Goal: Information Seeking & Learning: Find specific fact

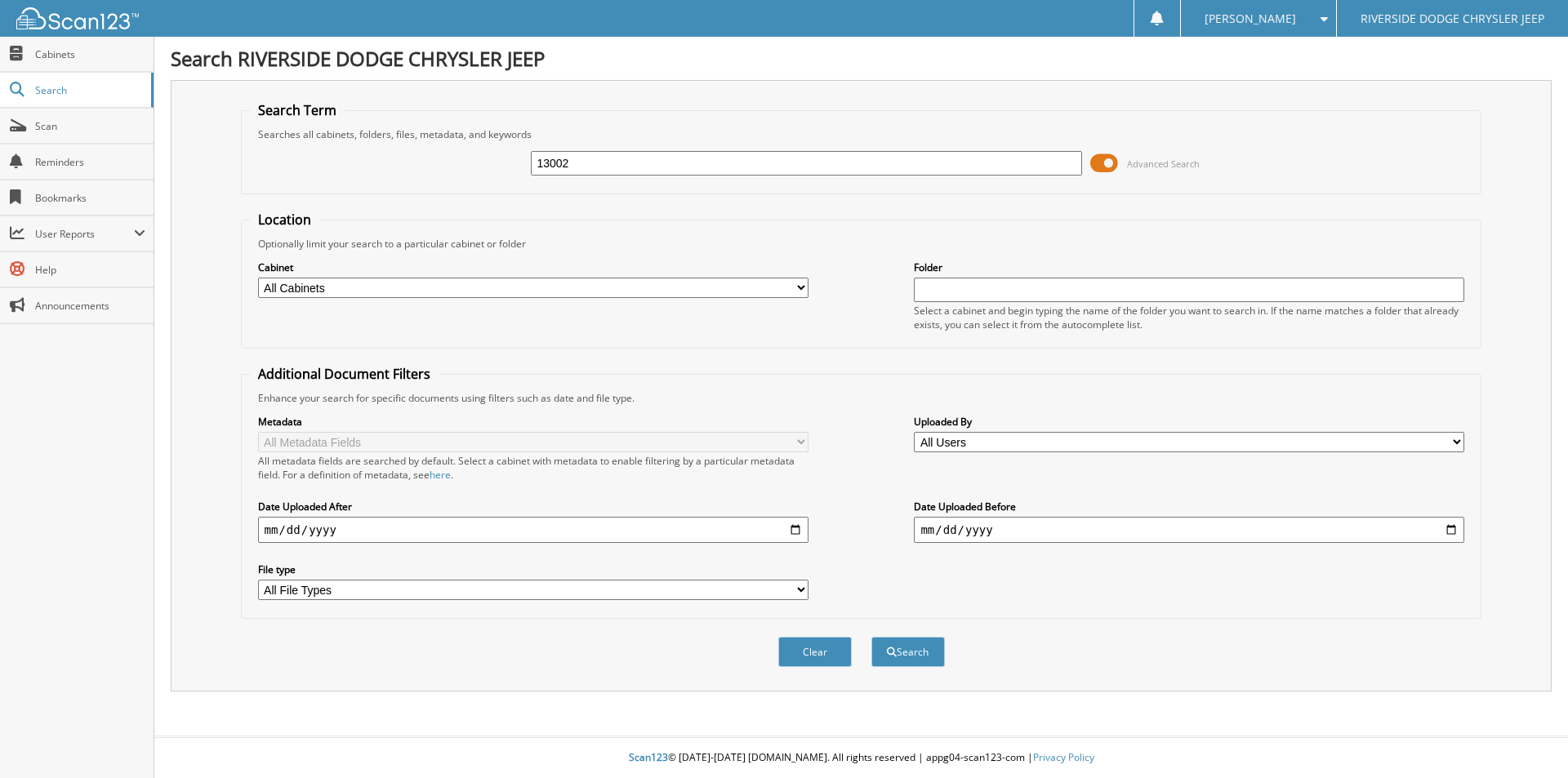
type input "13002"
click at [871, 637] on button "Search" at bounding box center [908, 651] width 74 height 30
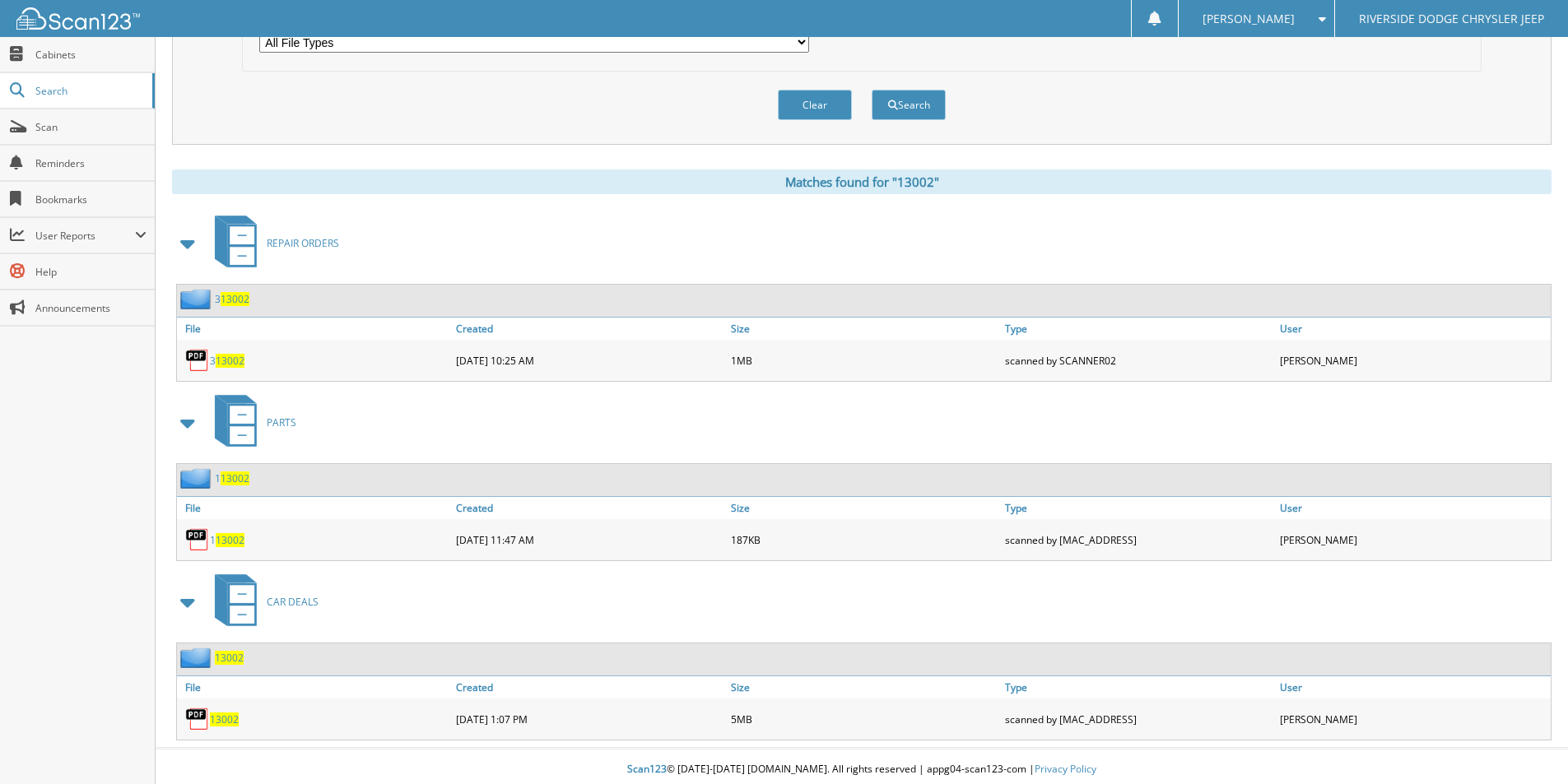
scroll to position [559, 0]
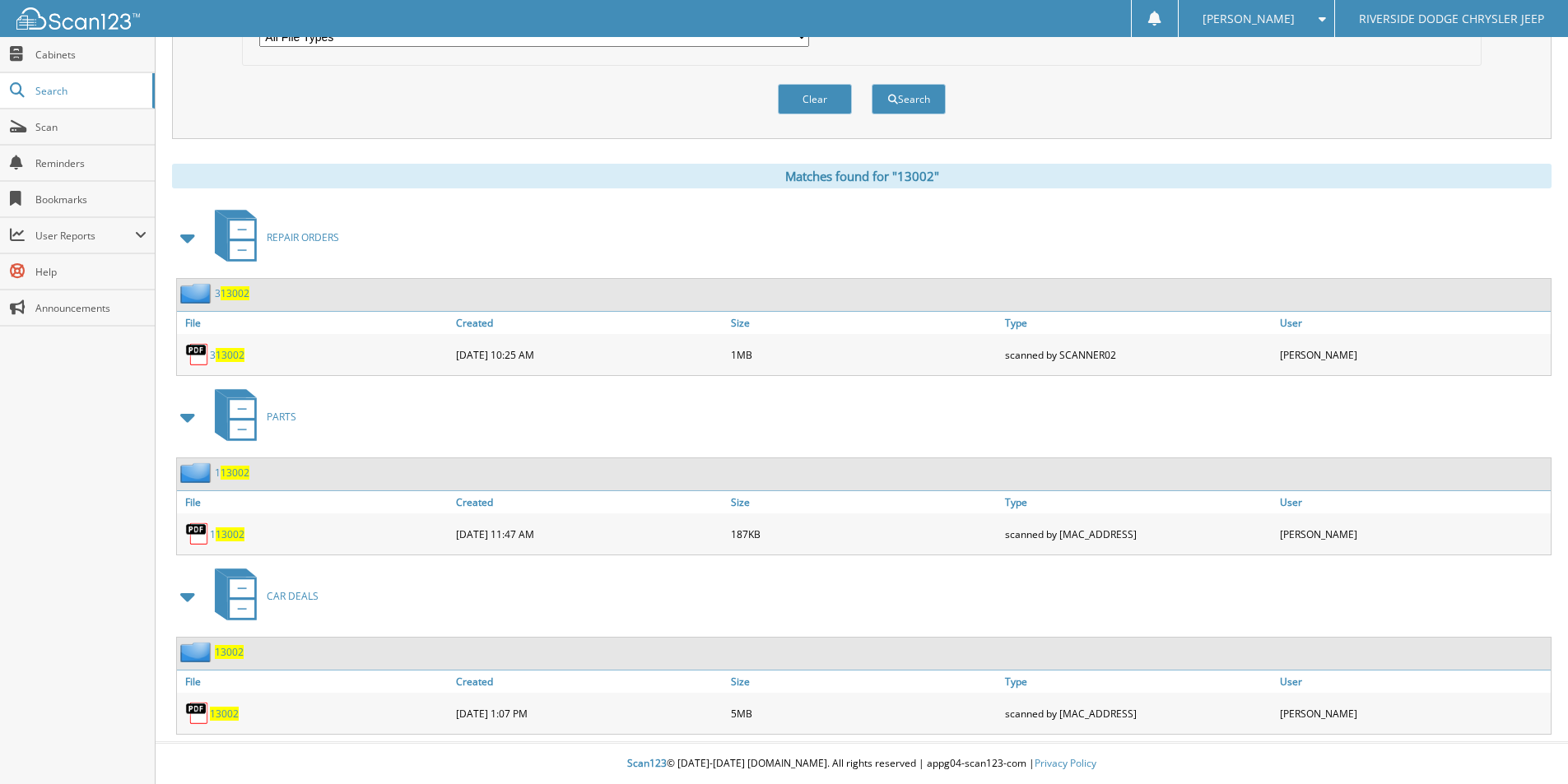
click at [226, 714] on span "13002" at bounding box center [223, 713] width 29 height 14
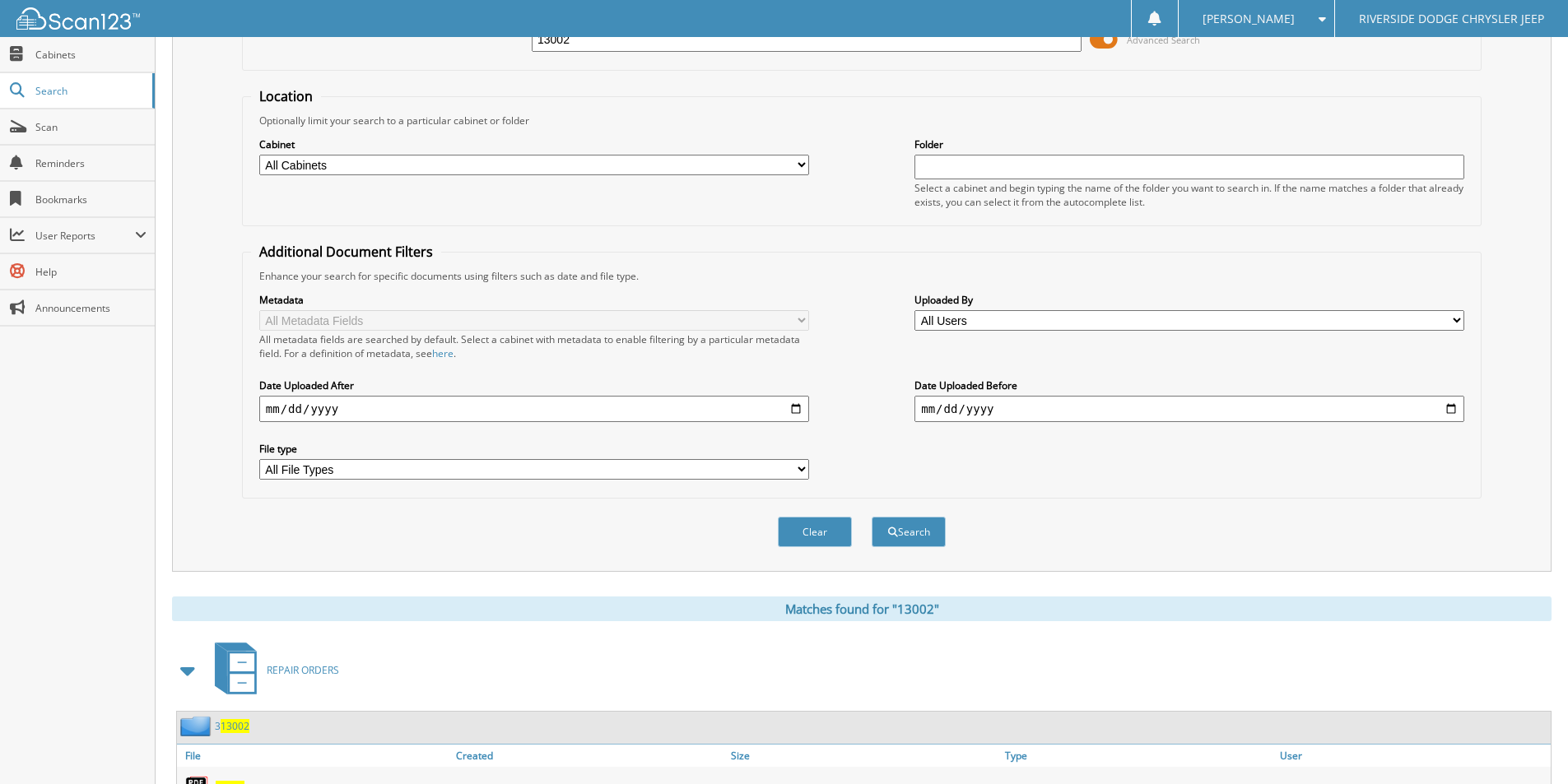
scroll to position [0, 0]
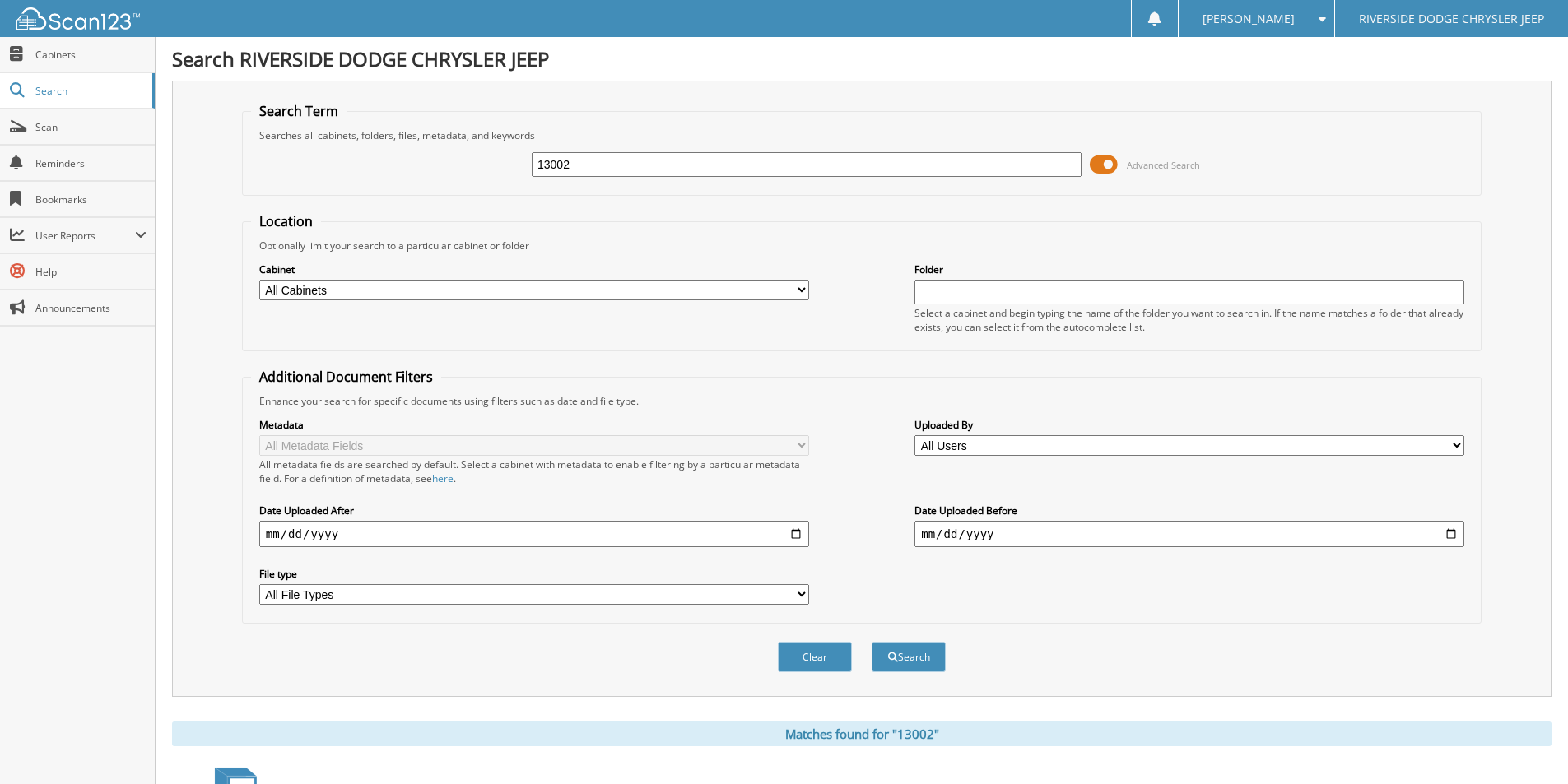
click at [587, 157] on input "13002" at bounding box center [806, 165] width 549 height 25
type input "12959"
click at [872, 642] on button "Search" at bounding box center [909, 656] width 74 height 31
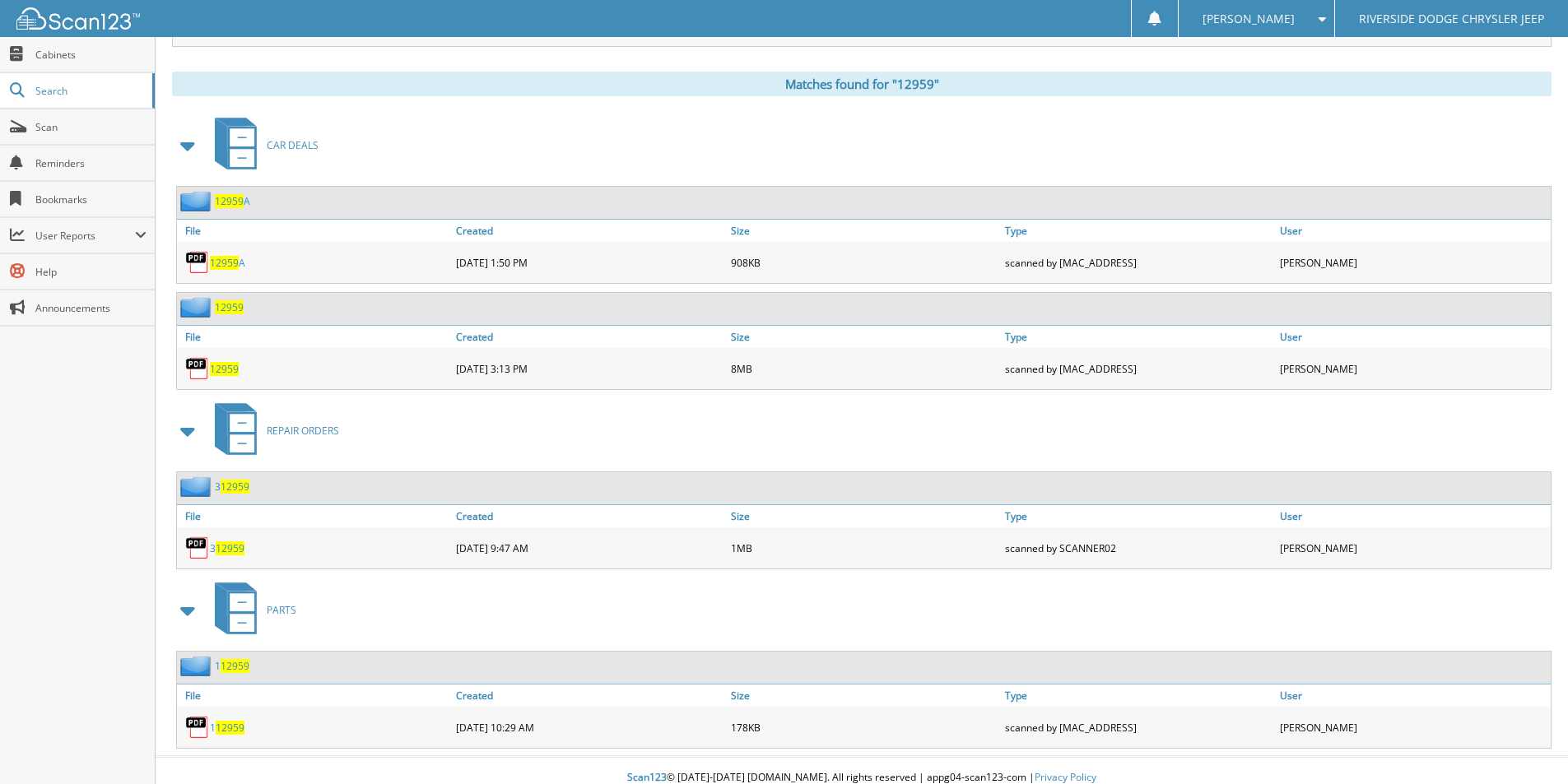
scroll to position [658, 0]
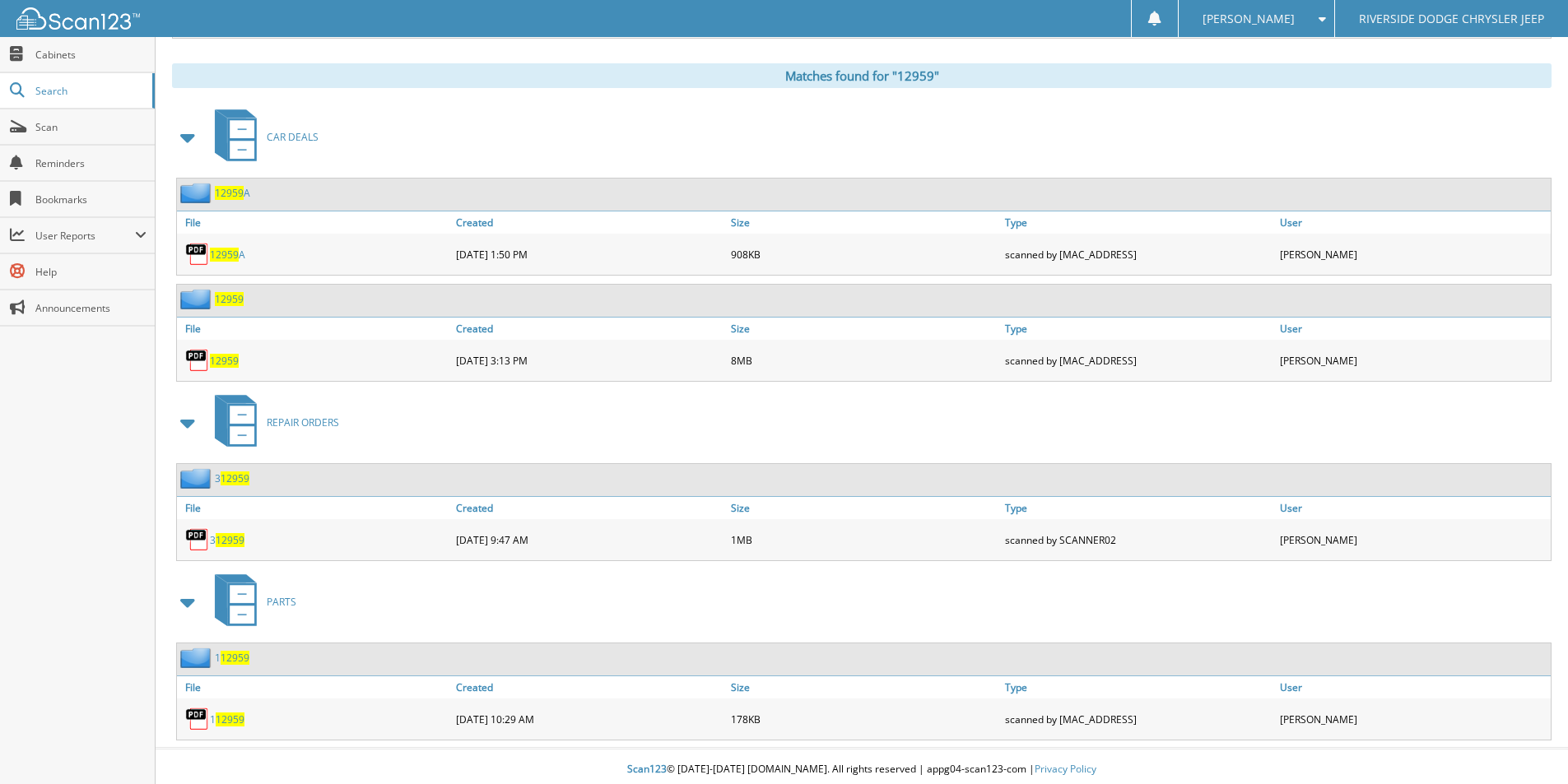
click at [224, 360] on span "12959" at bounding box center [223, 360] width 29 height 14
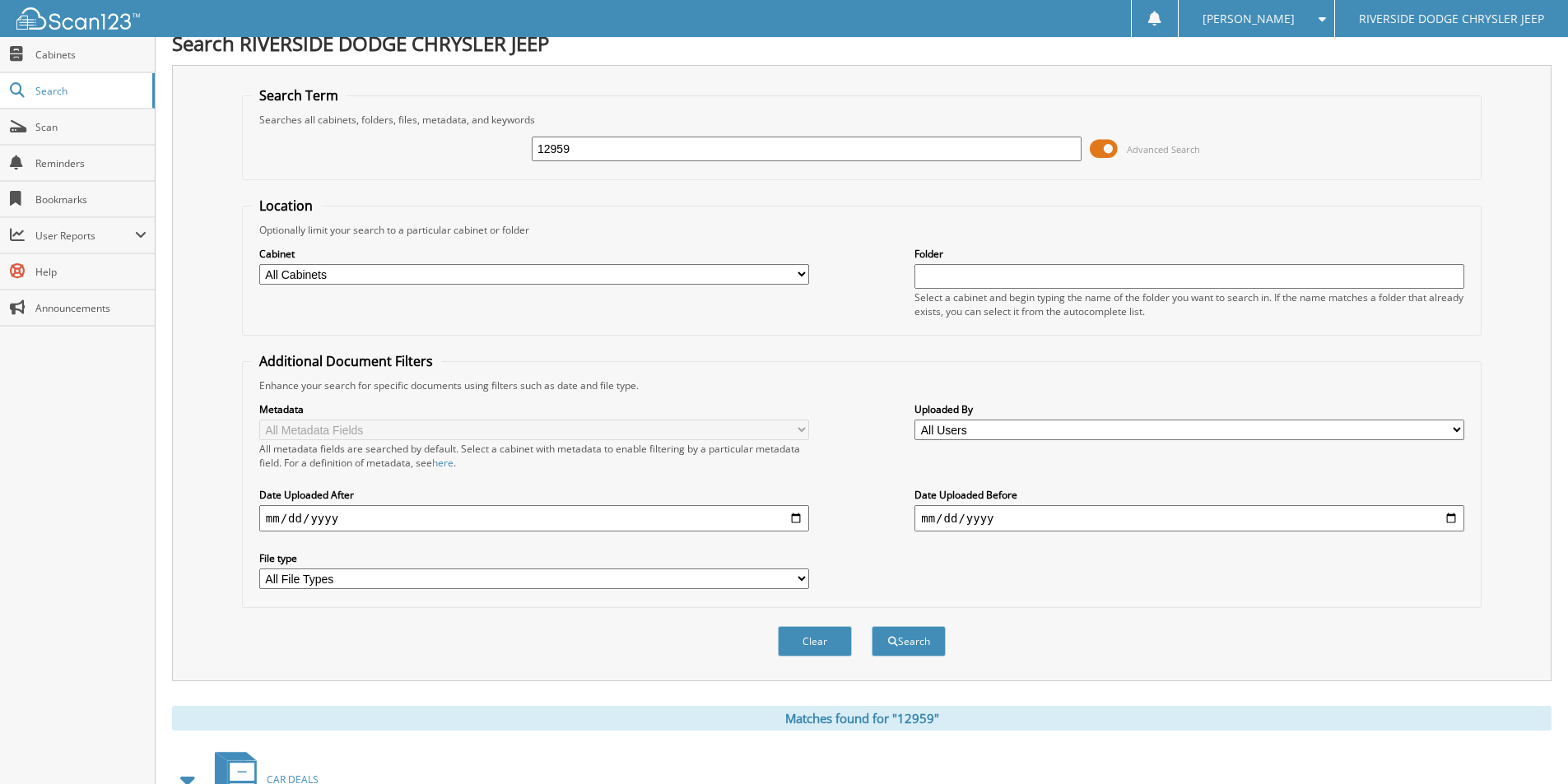
scroll to position [0, 0]
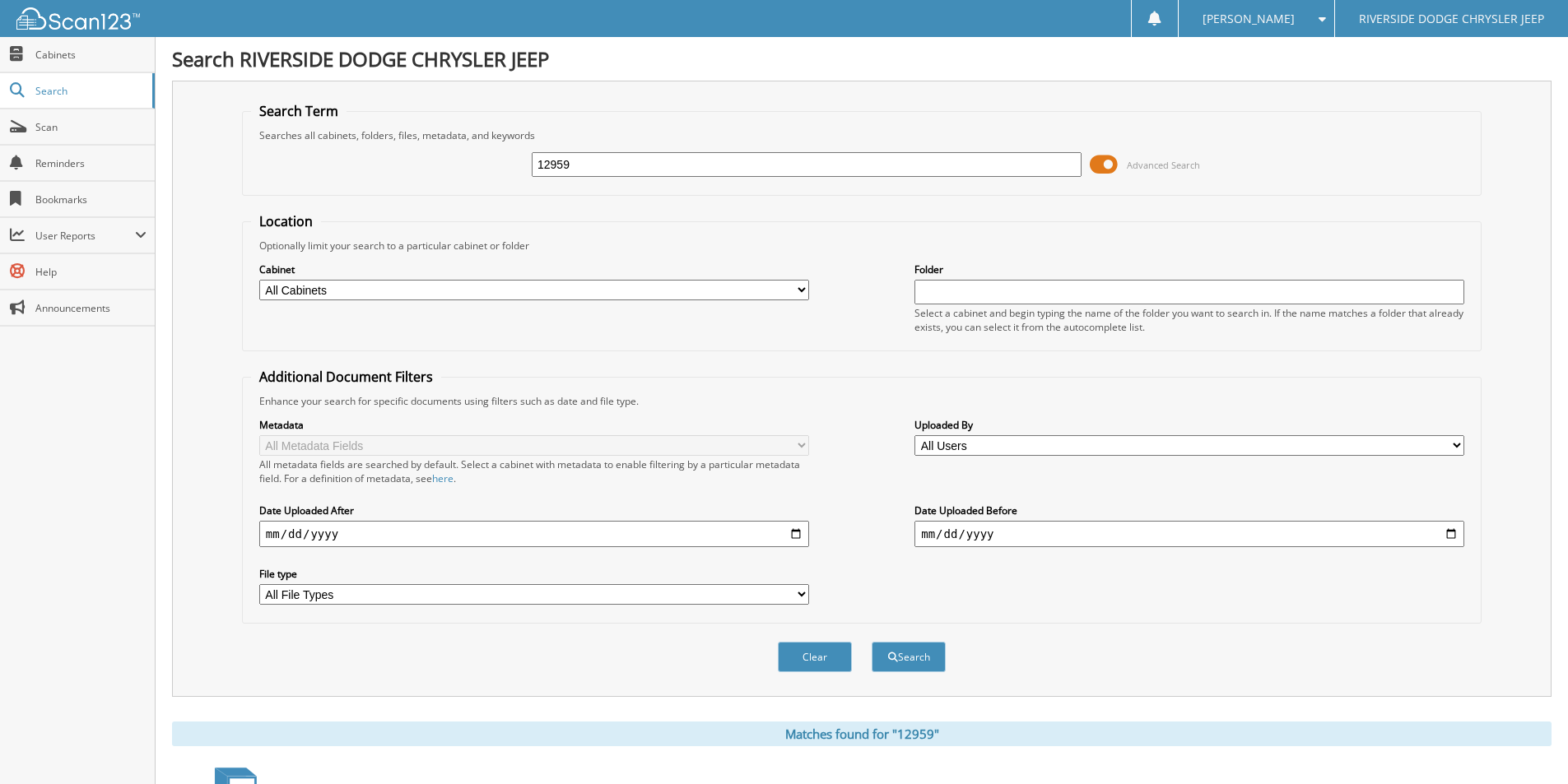
click at [596, 169] on input "12959" at bounding box center [806, 165] width 549 height 25
type input "13003"
click at [872, 642] on button "Search" at bounding box center [909, 656] width 74 height 31
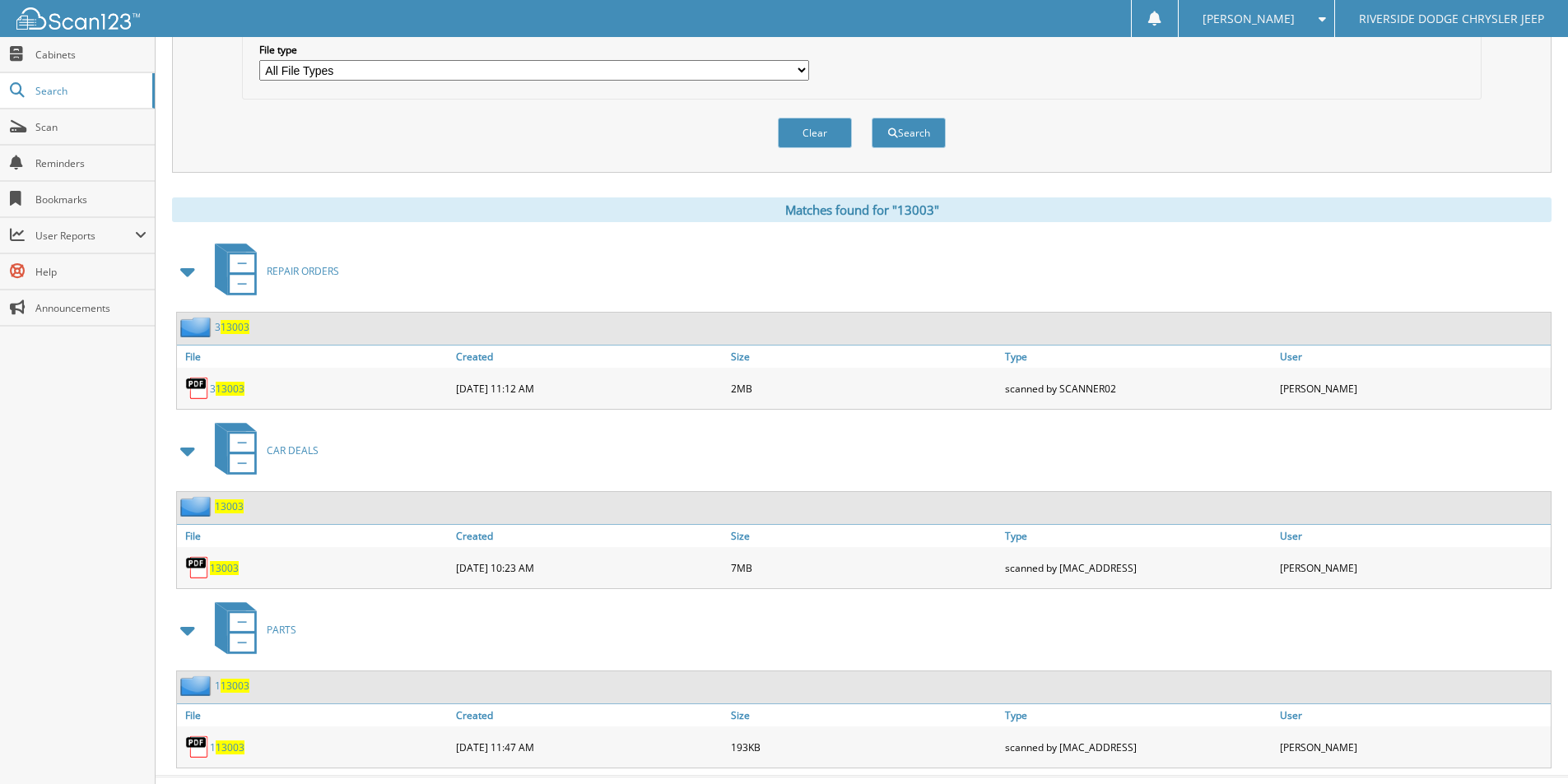
scroll to position [559, 0]
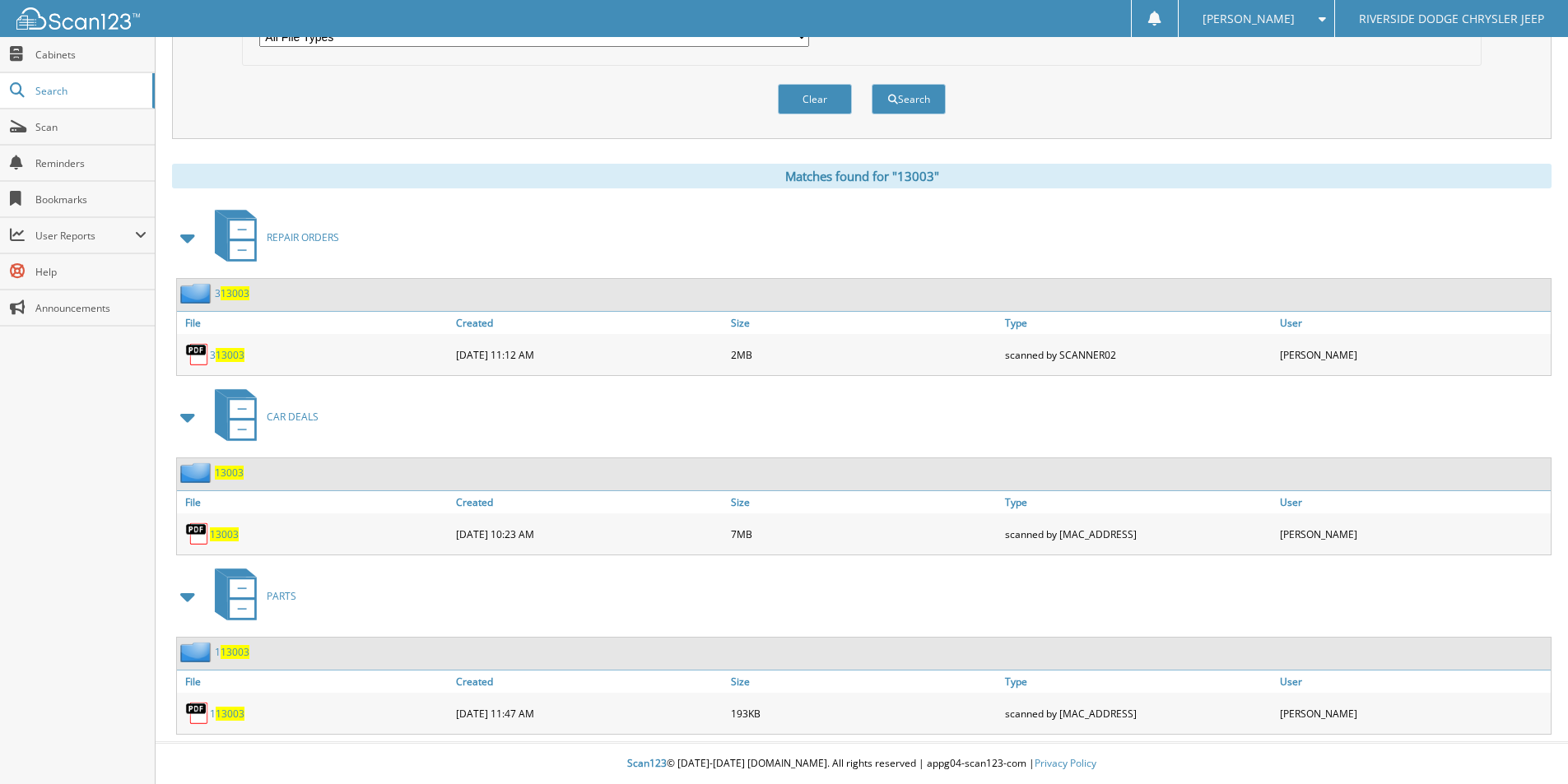
click at [223, 530] on span "13003" at bounding box center [223, 534] width 29 height 14
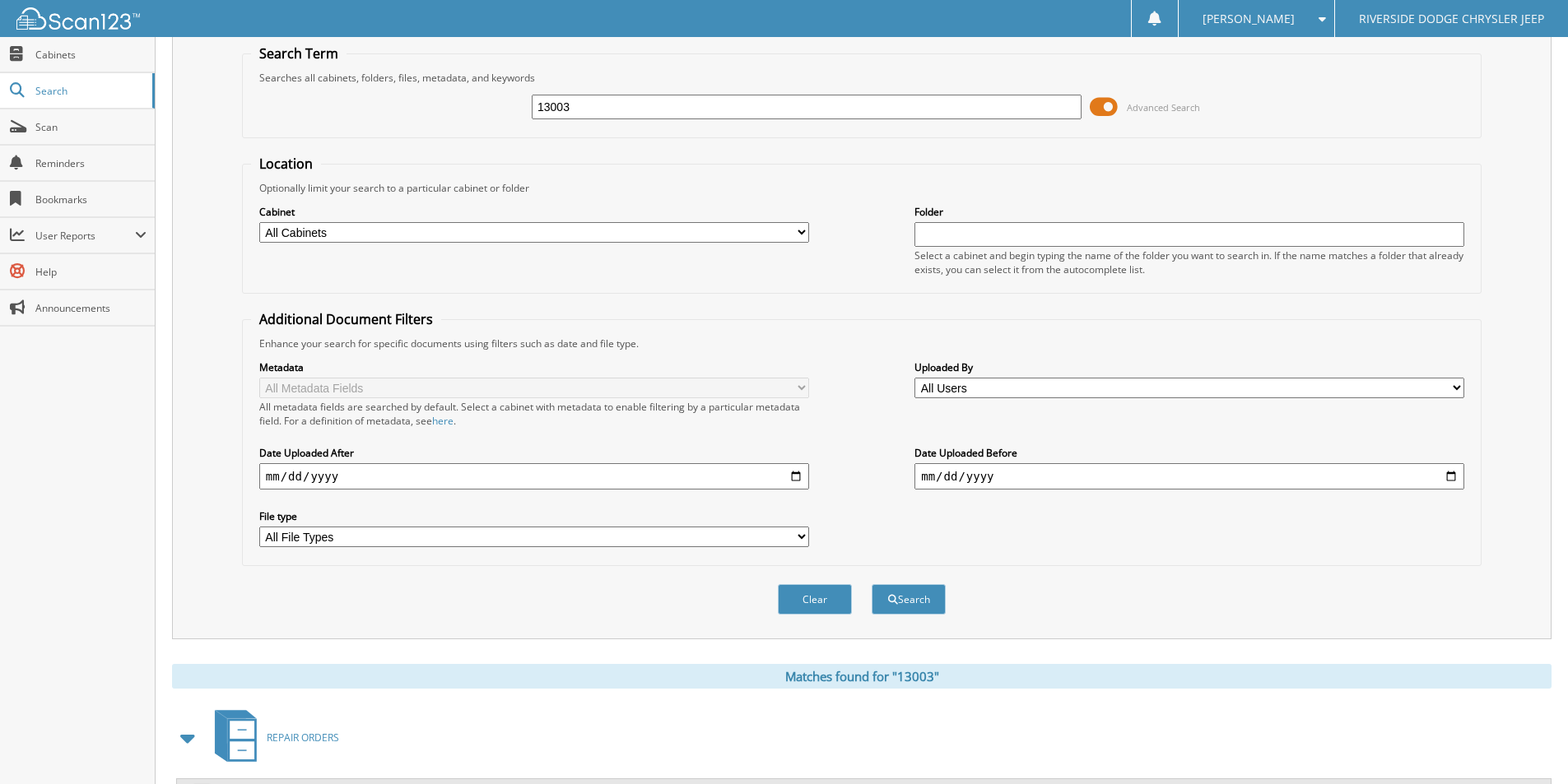
scroll to position [0, 0]
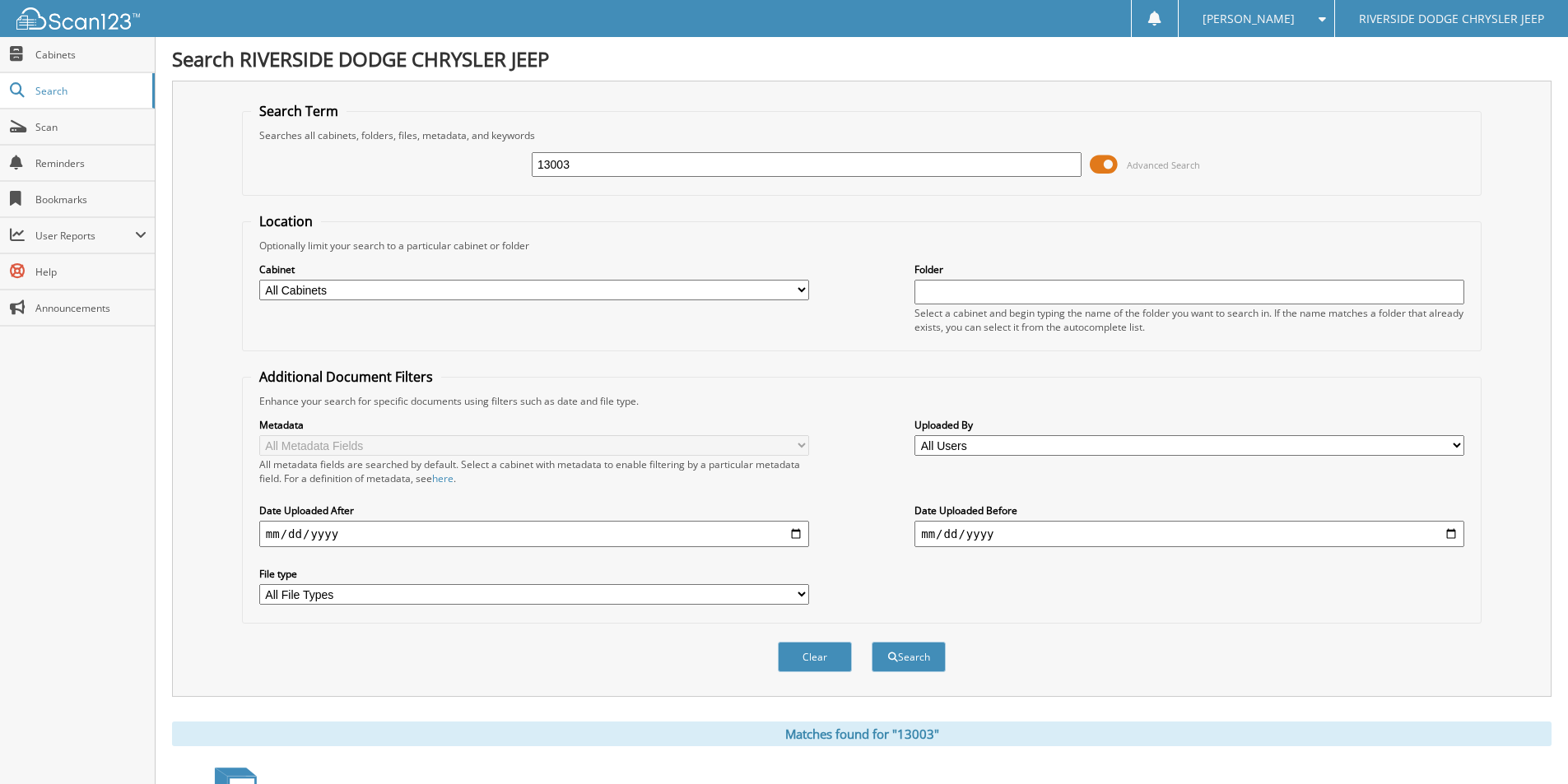
click at [645, 155] on input "13003" at bounding box center [806, 165] width 549 height 25
type input "13007"
click at [872, 642] on button "Search" at bounding box center [909, 656] width 74 height 31
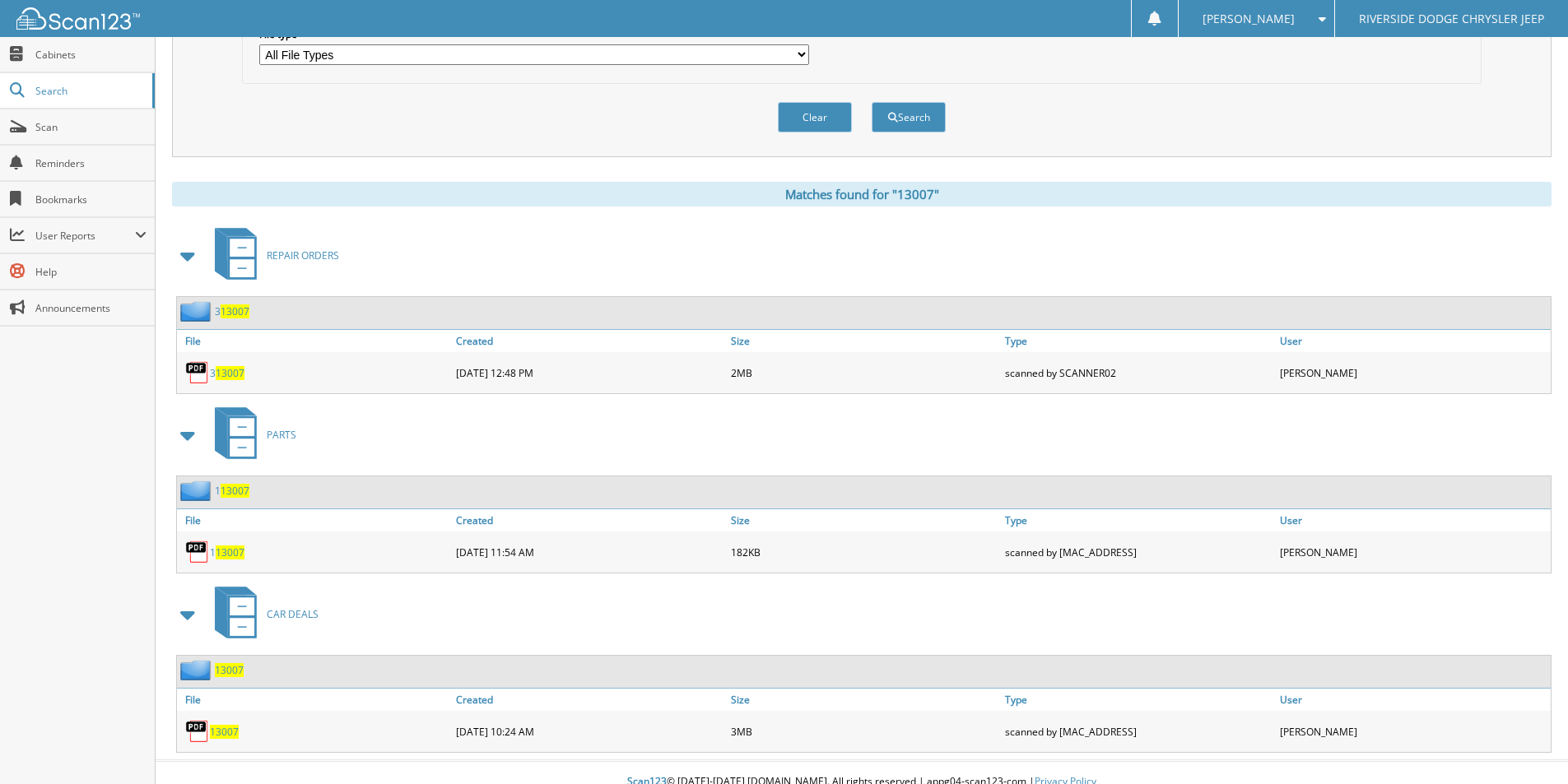
scroll to position [559, 0]
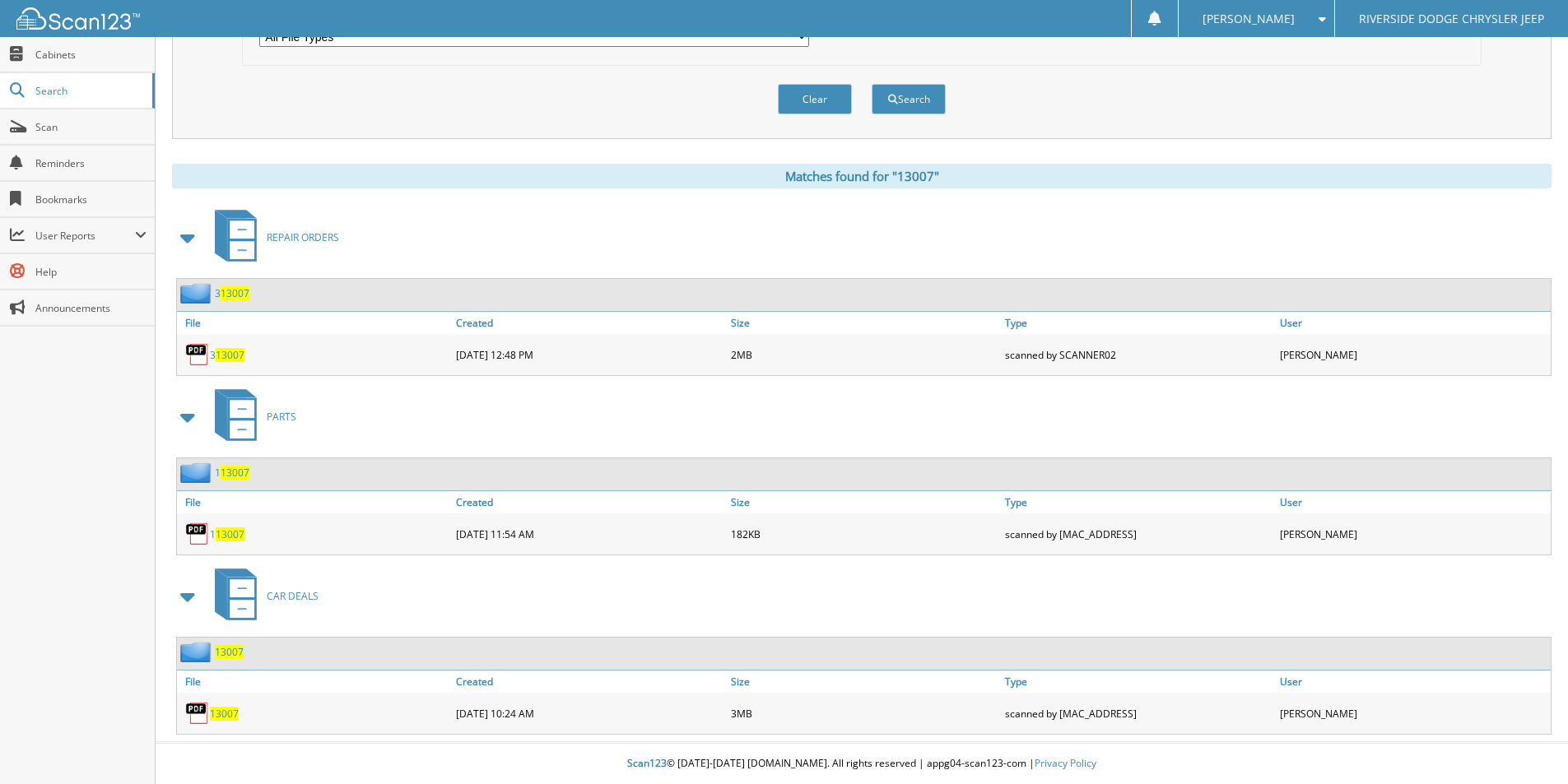
click at [223, 713] on span "13007" at bounding box center [223, 713] width 29 height 14
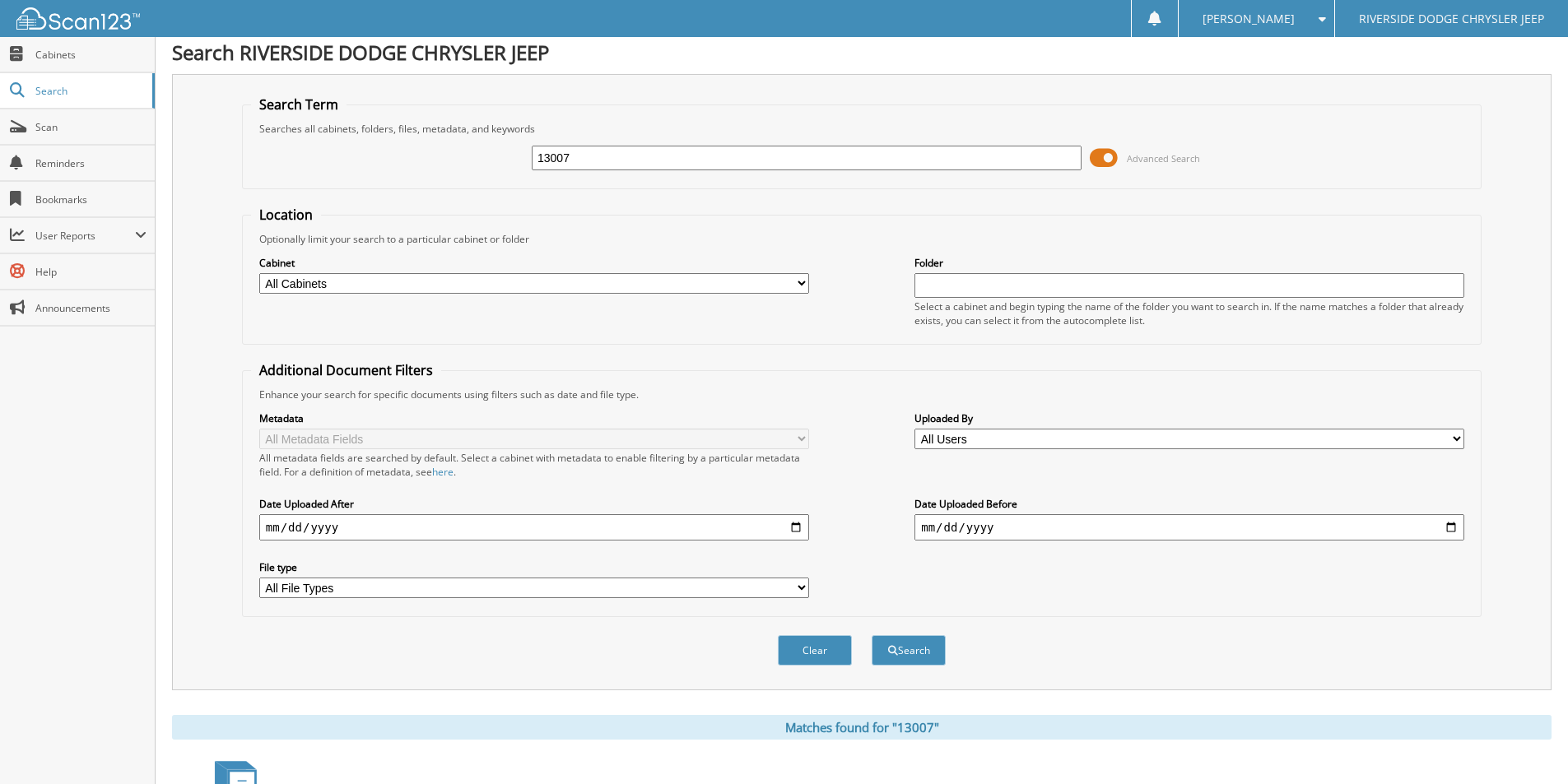
scroll to position [0, 0]
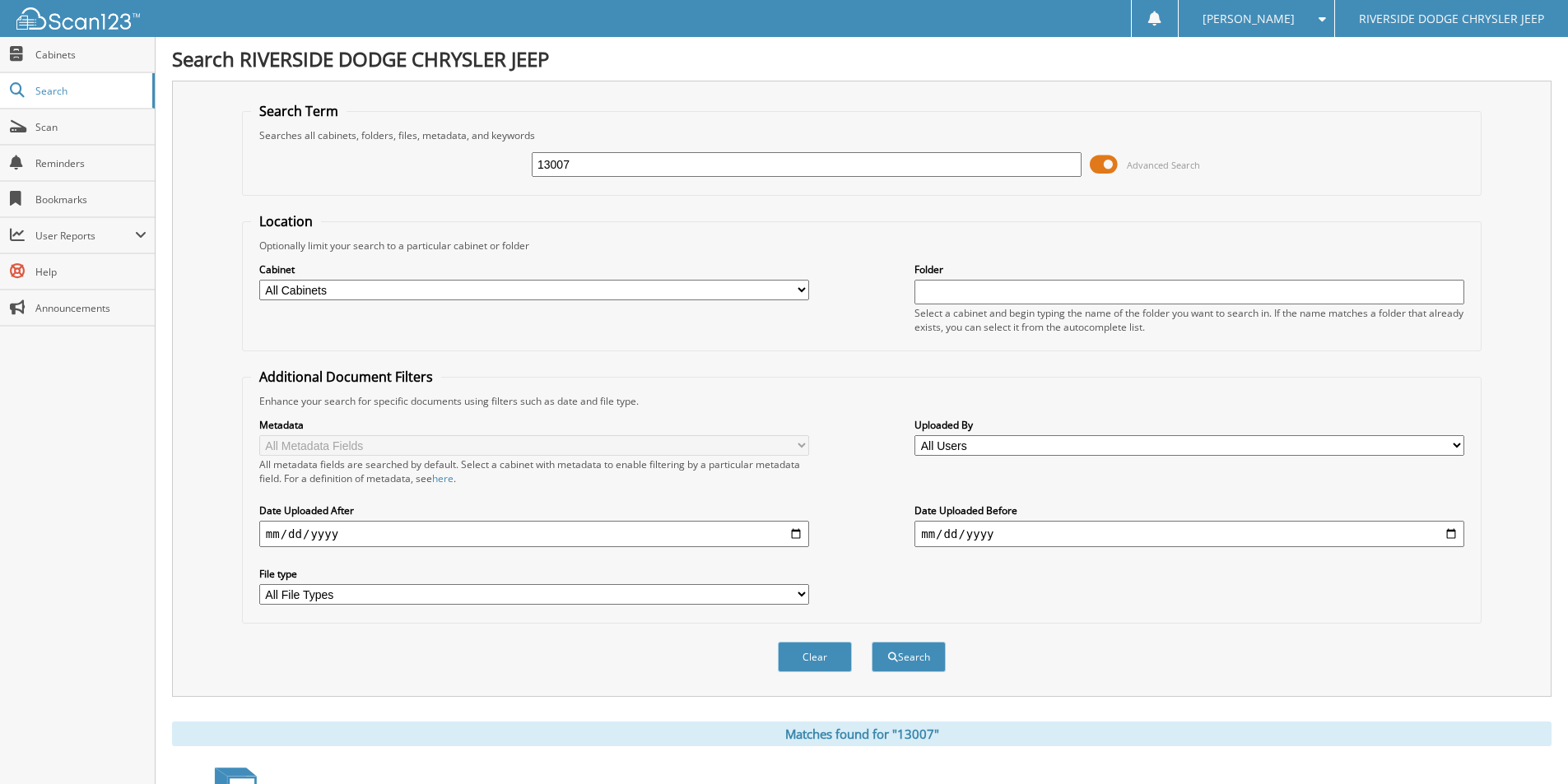
click at [578, 164] on input "13007" at bounding box center [806, 165] width 549 height 25
type input "12964"
click at [872, 642] on button "Search" at bounding box center [909, 656] width 74 height 31
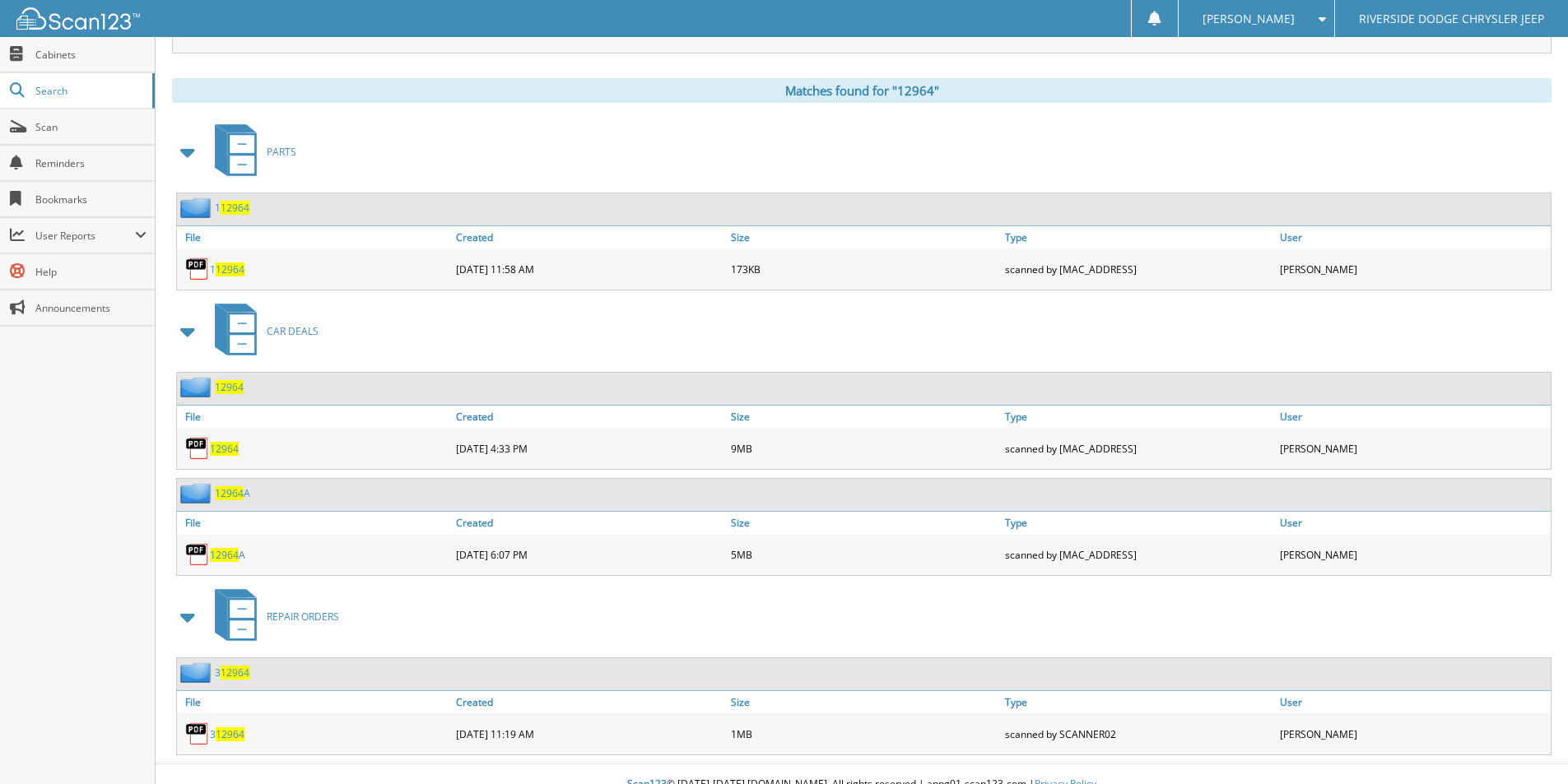
scroll to position [665, 0]
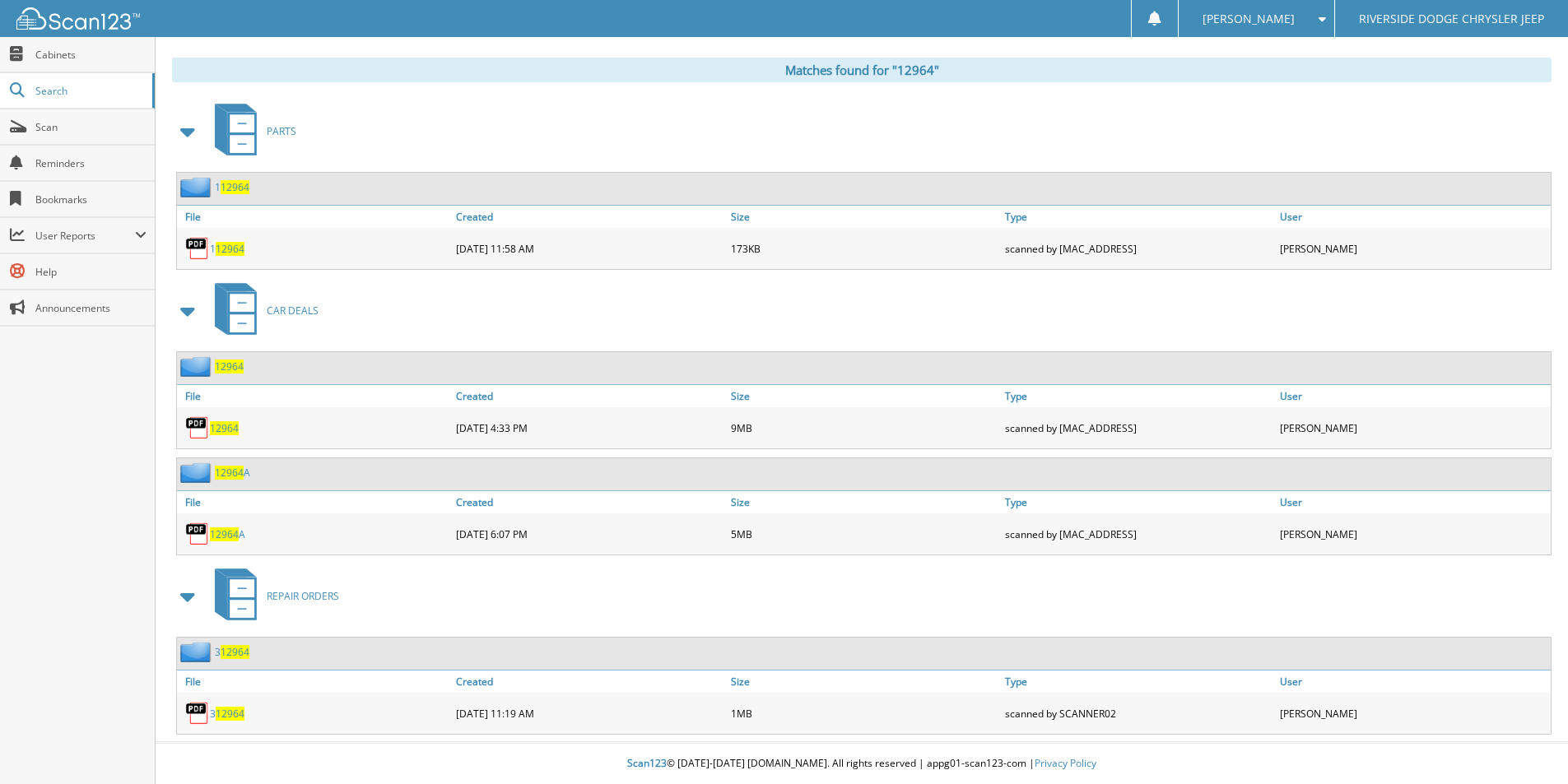
click at [235, 428] on span "12964" at bounding box center [223, 428] width 29 height 14
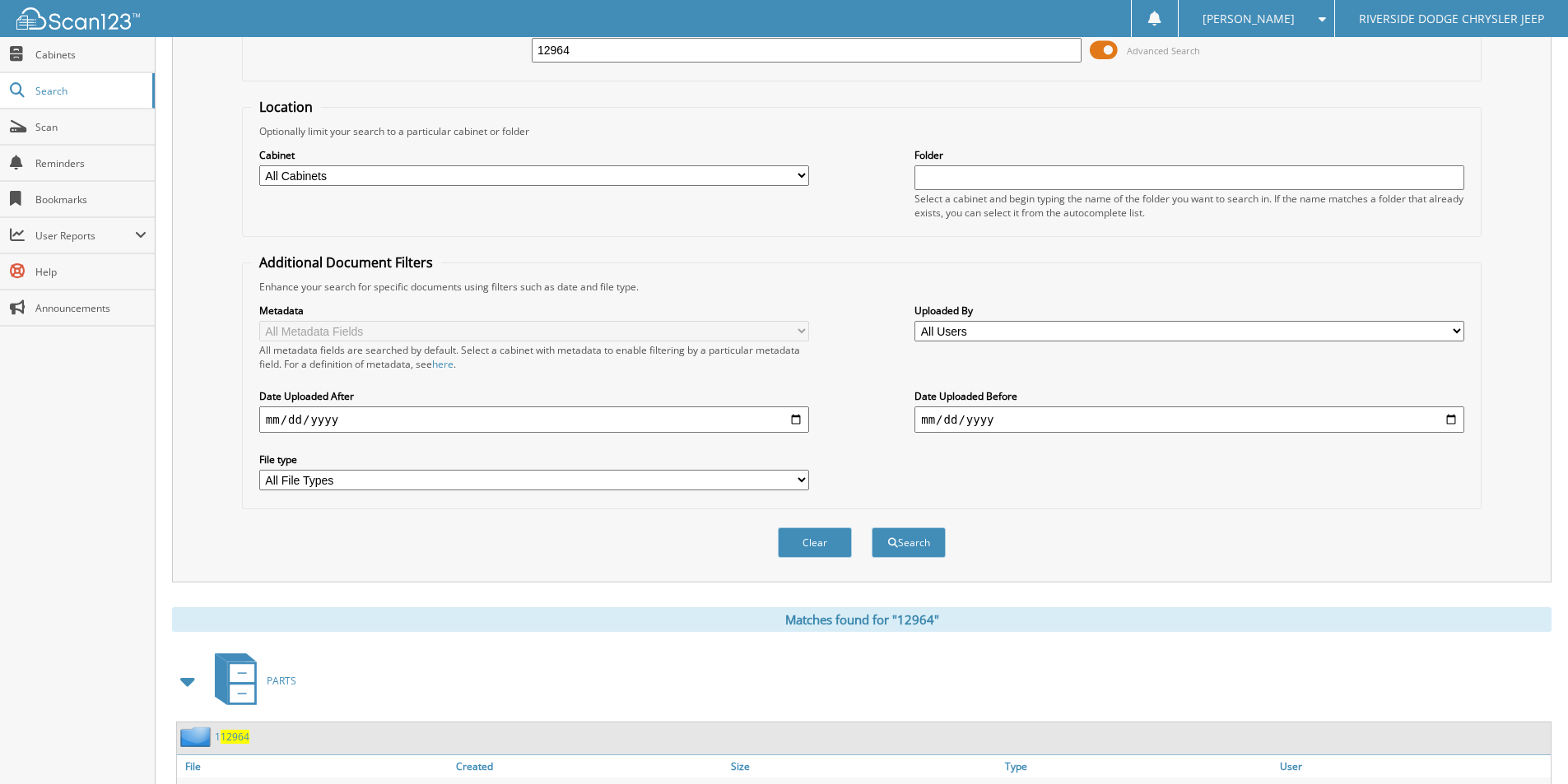
scroll to position [0, 0]
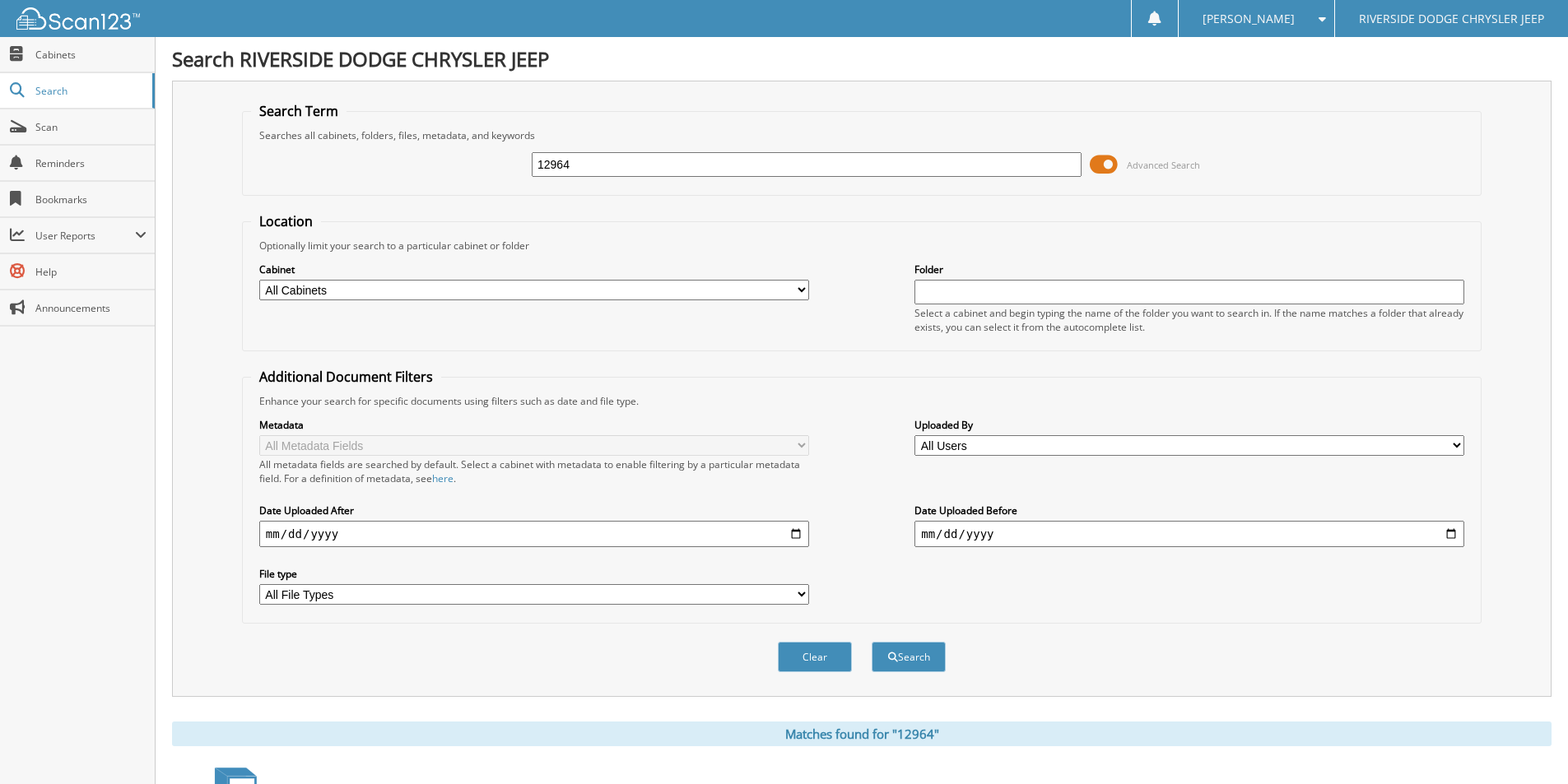
click at [670, 171] on input "12964" at bounding box center [806, 165] width 549 height 25
type input "12940"
click at [872, 642] on button "Search" at bounding box center [909, 656] width 74 height 31
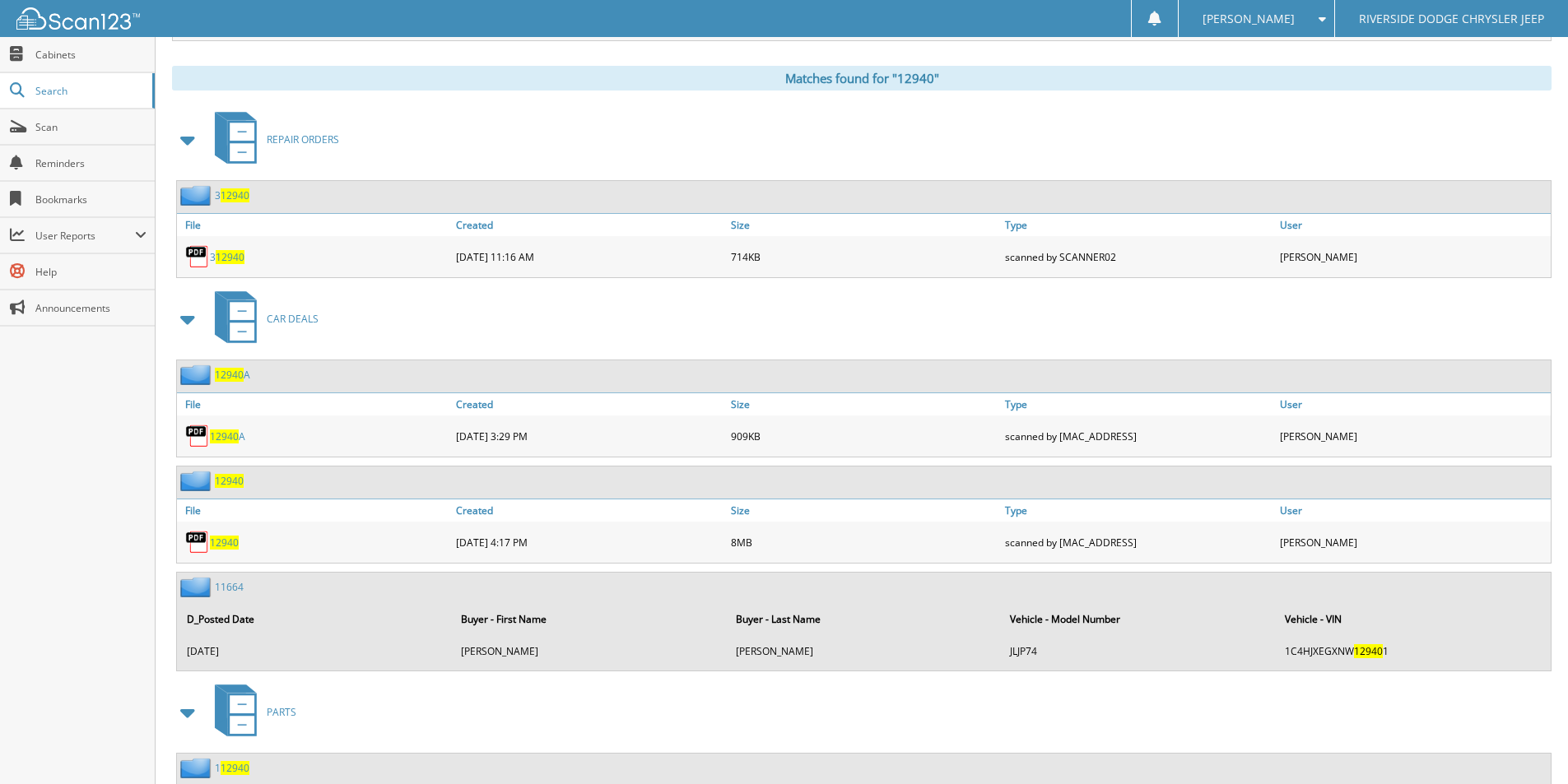
scroll to position [658, 0]
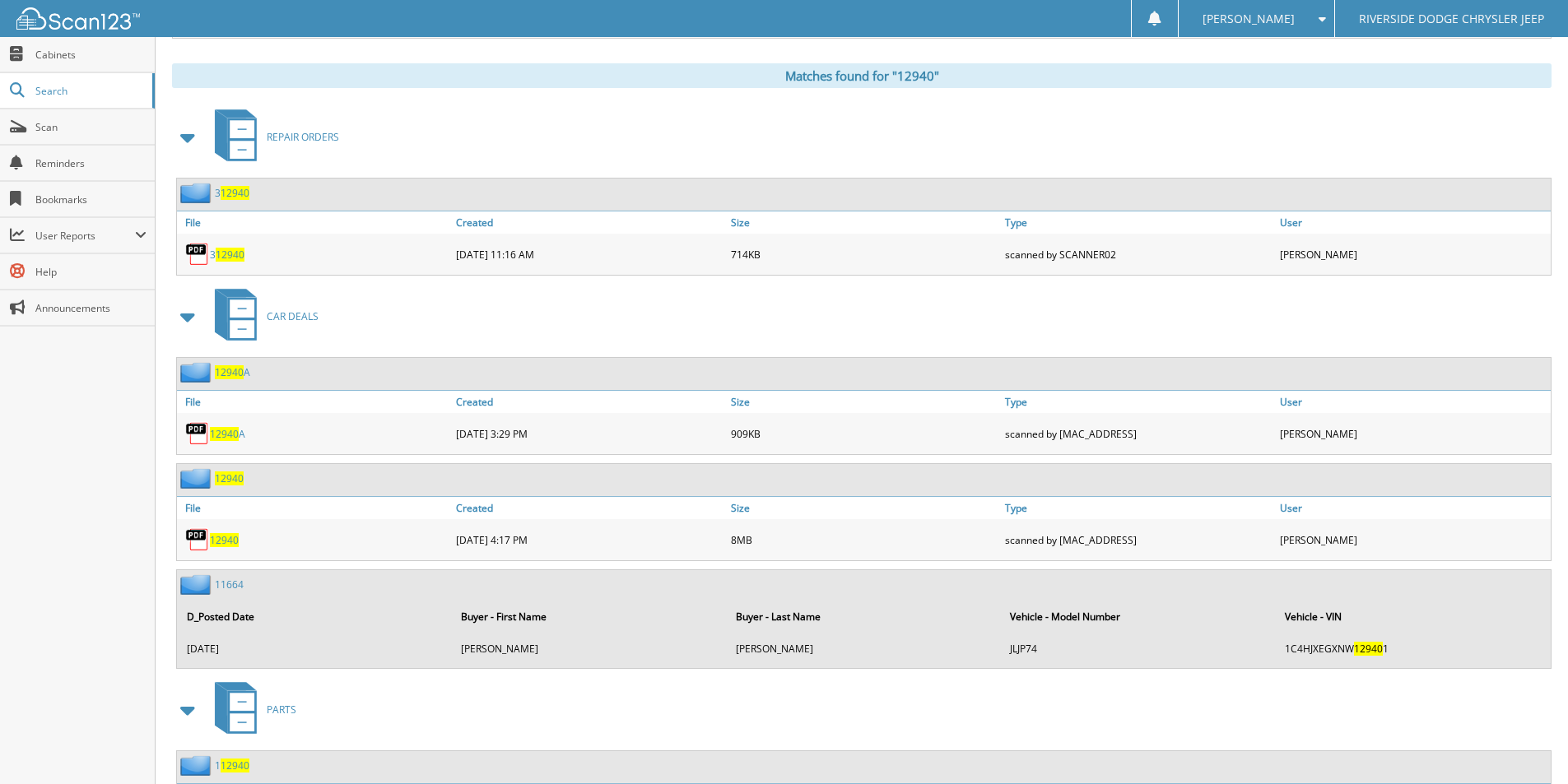
click at [223, 542] on span "12940" at bounding box center [223, 540] width 29 height 14
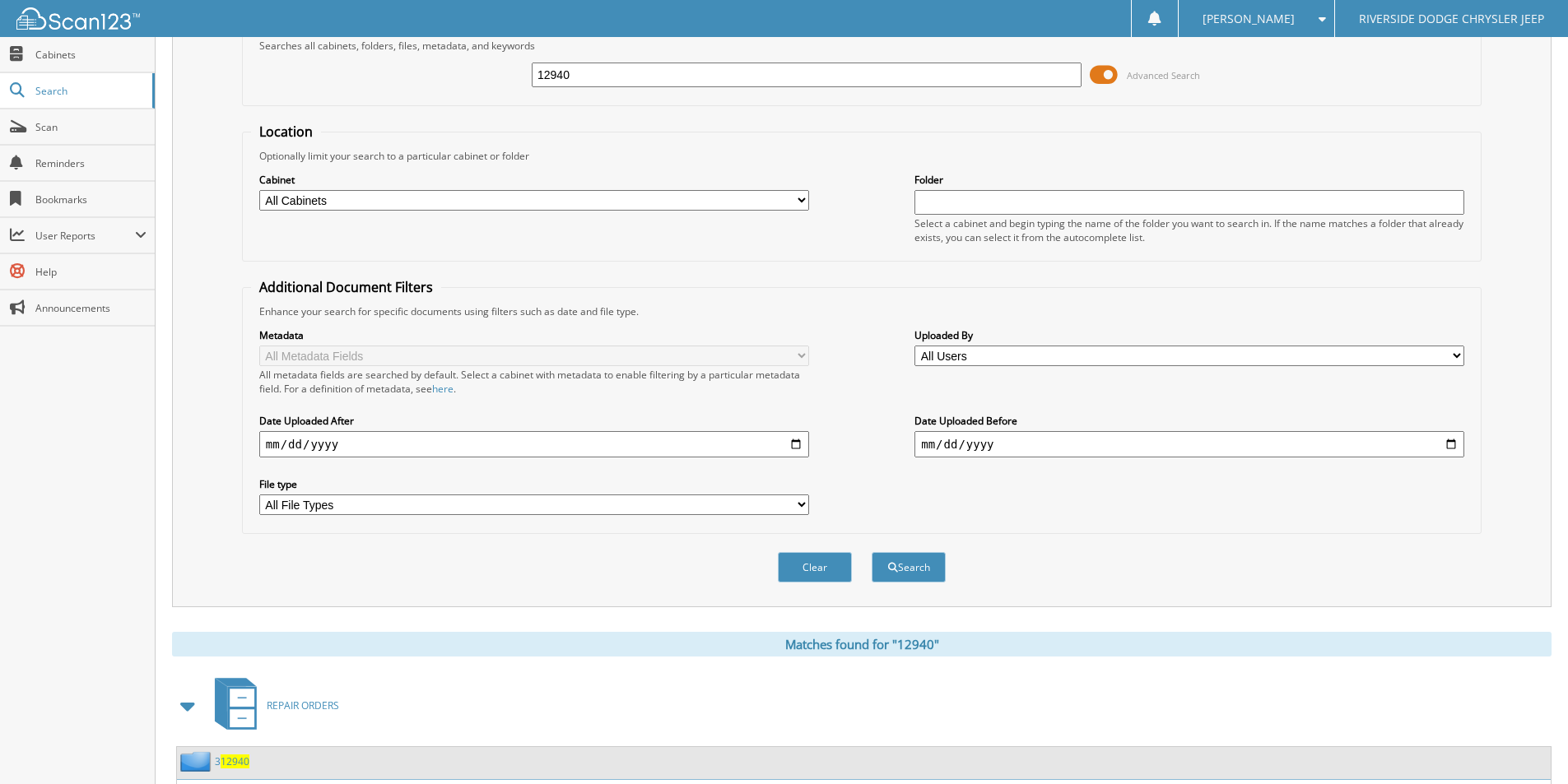
scroll to position [0, 0]
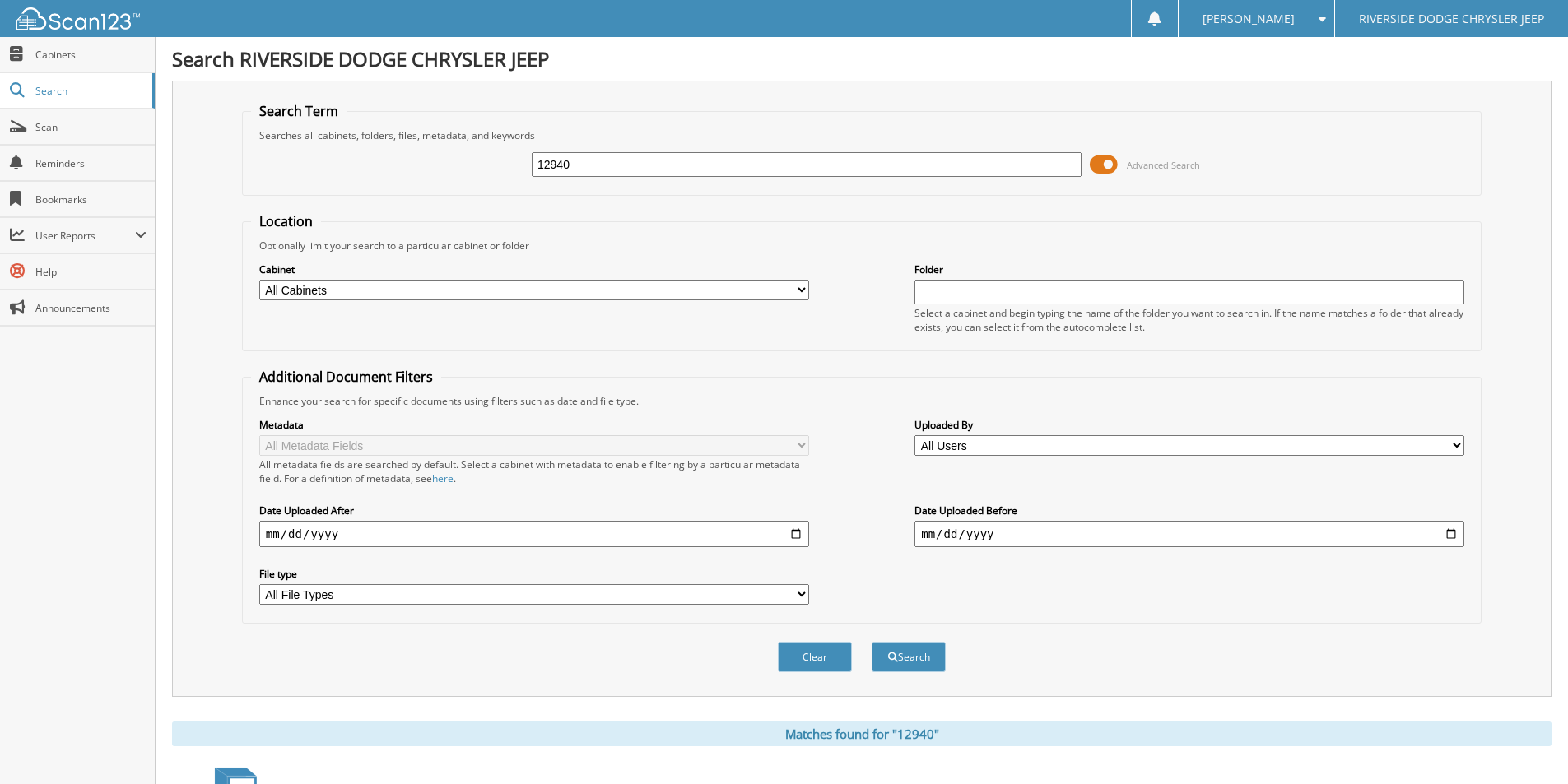
click at [575, 163] on input "12940" at bounding box center [806, 165] width 549 height 25
type input "12852"
click at [872, 642] on button "Search" at bounding box center [909, 656] width 74 height 31
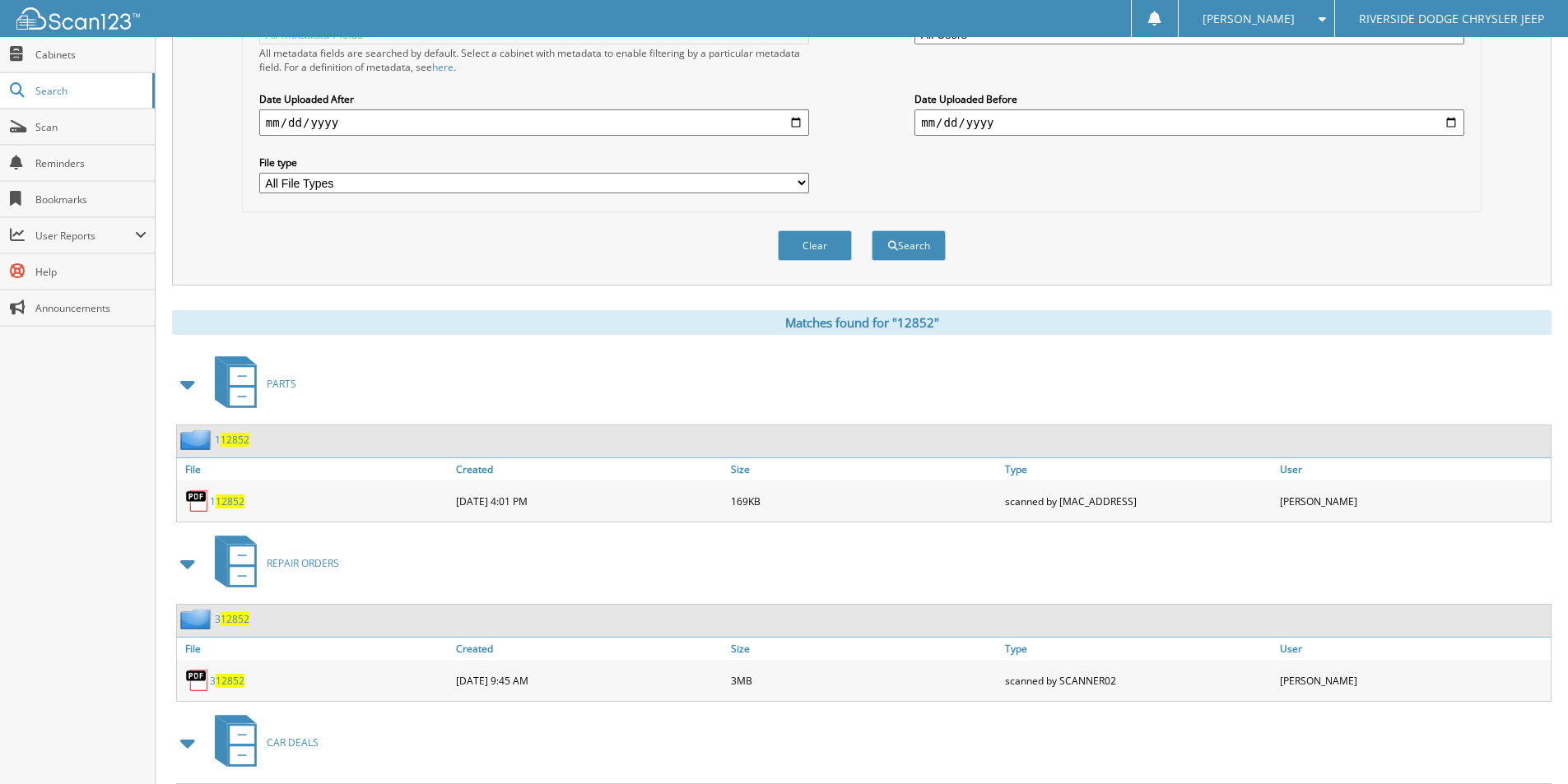
scroll to position [559, 0]
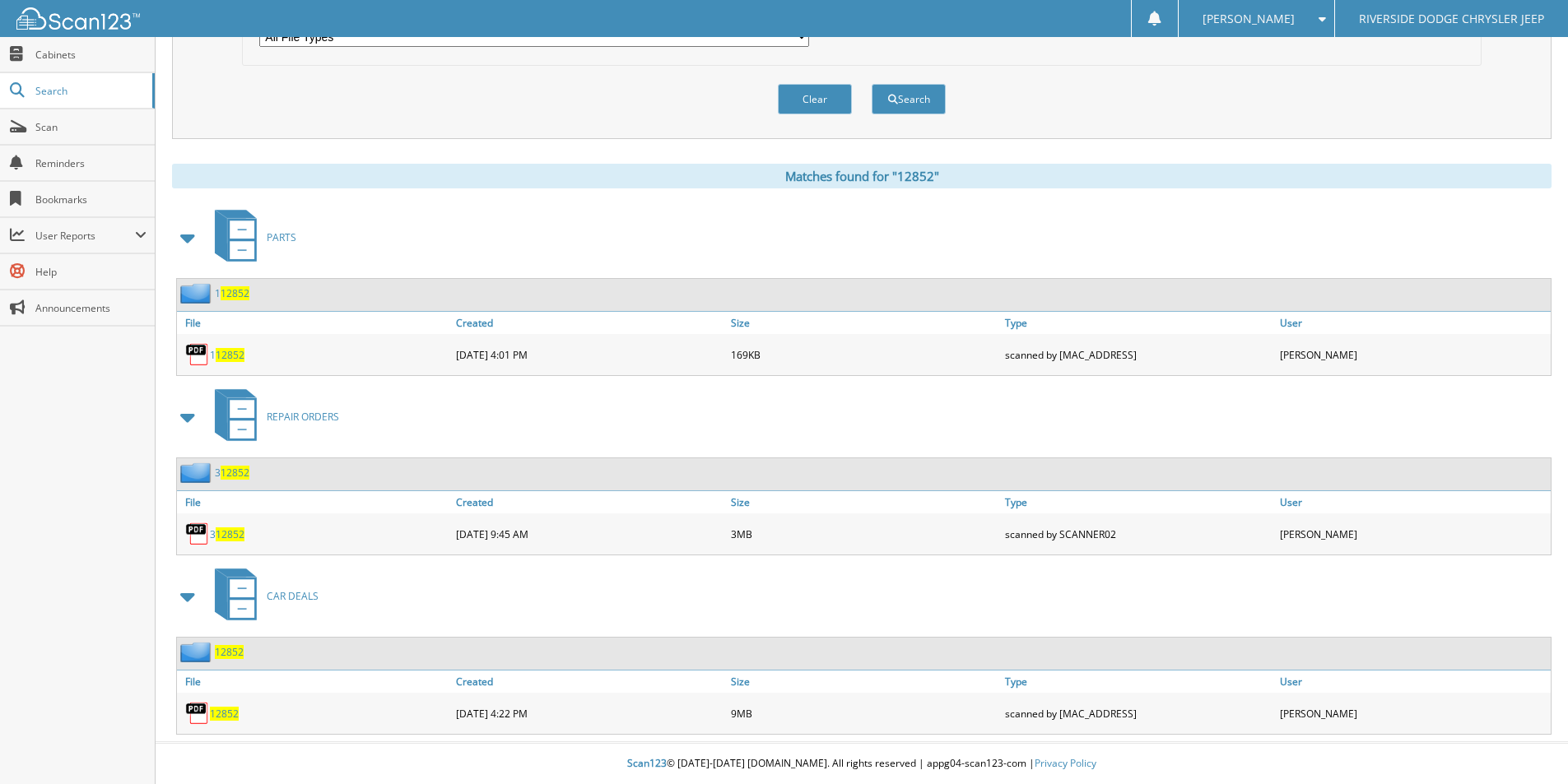
click at [227, 712] on span "12852" at bounding box center [223, 713] width 29 height 14
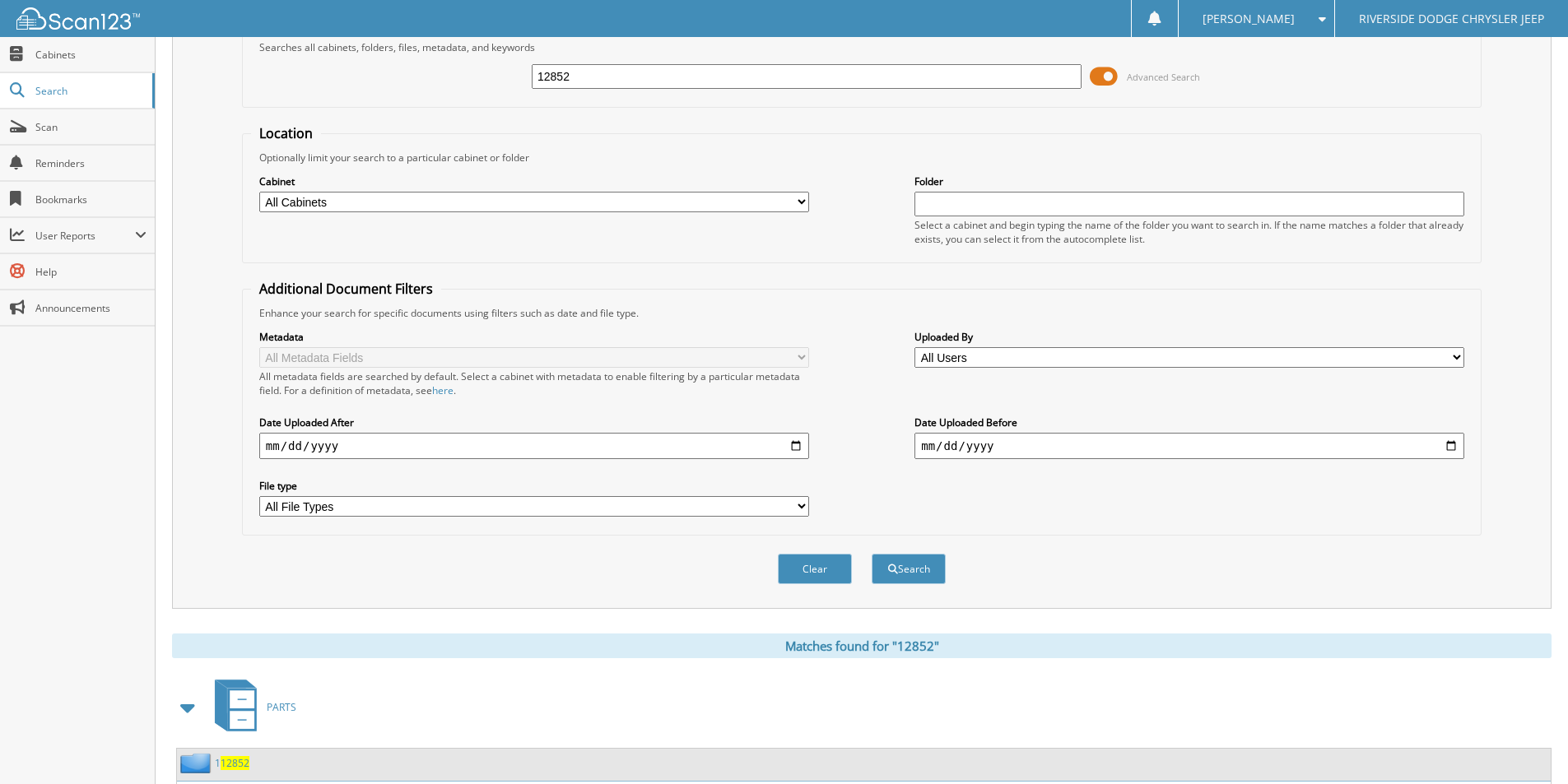
scroll to position [0, 0]
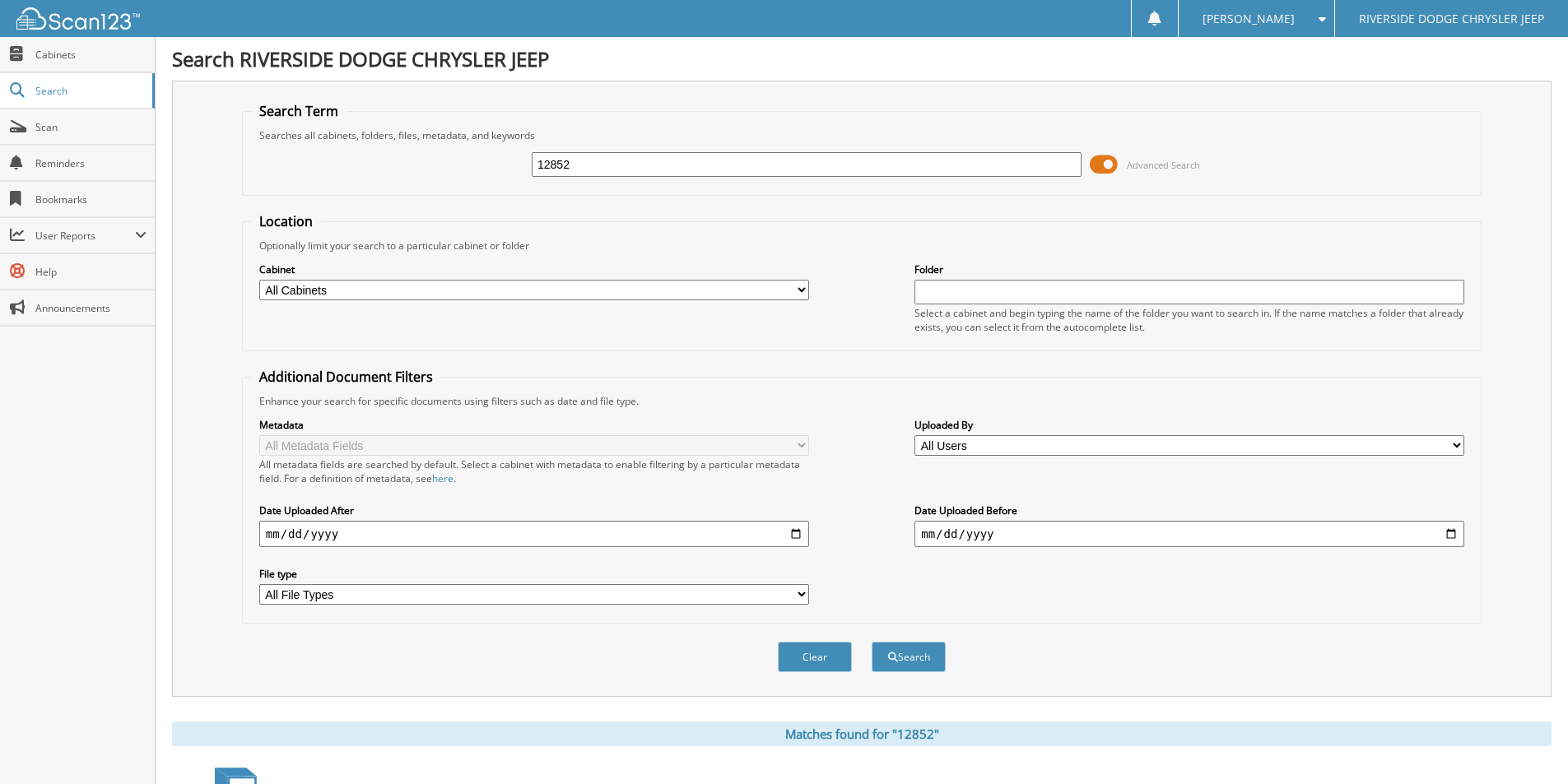
click at [619, 160] on input "12852" at bounding box center [806, 165] width 549 height 25
type input "12920"
click at [872, 642] on button "Search" at bounding box center [909, 656] width 74 height 31
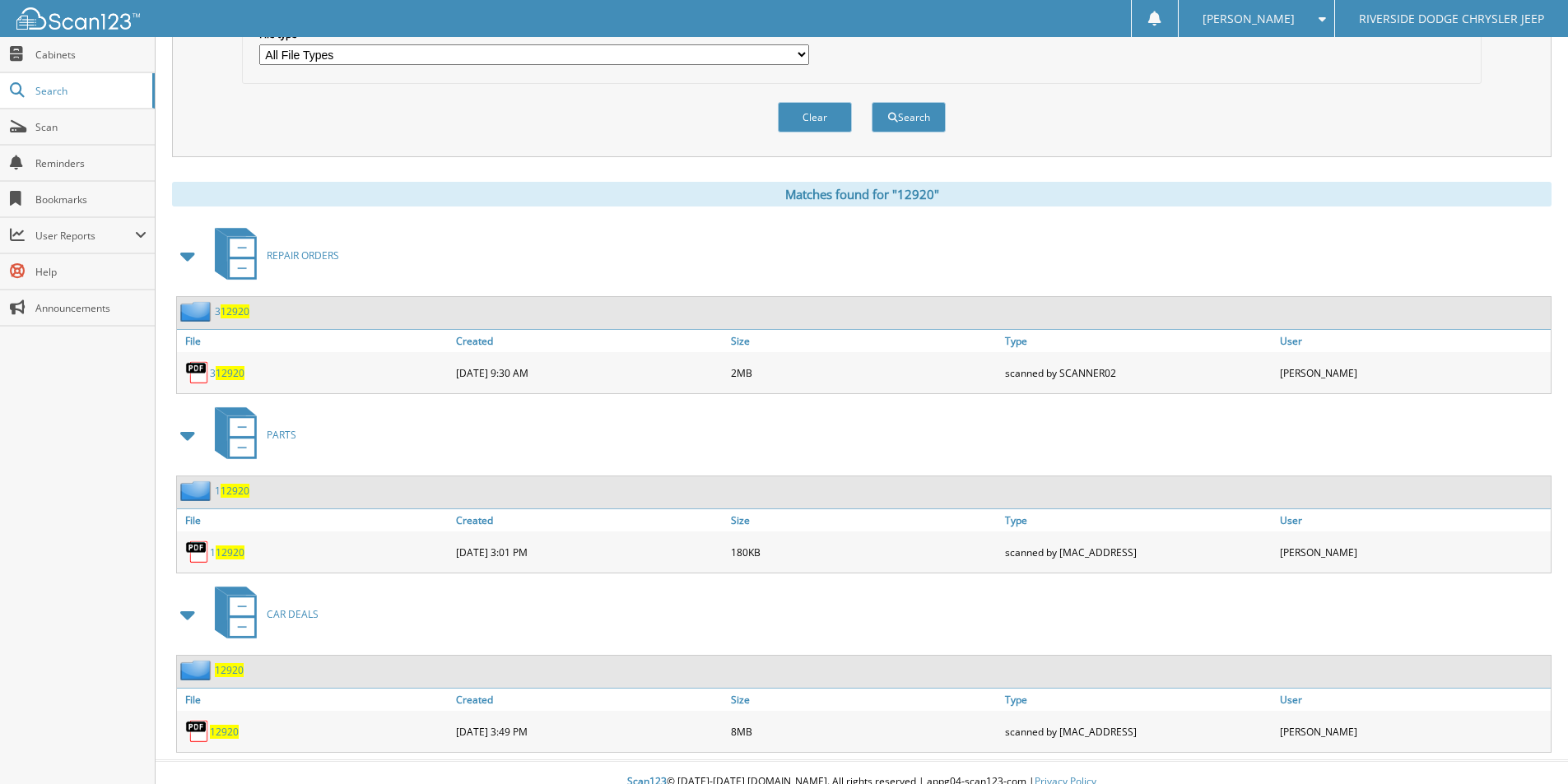
scroll to position [559, 0]
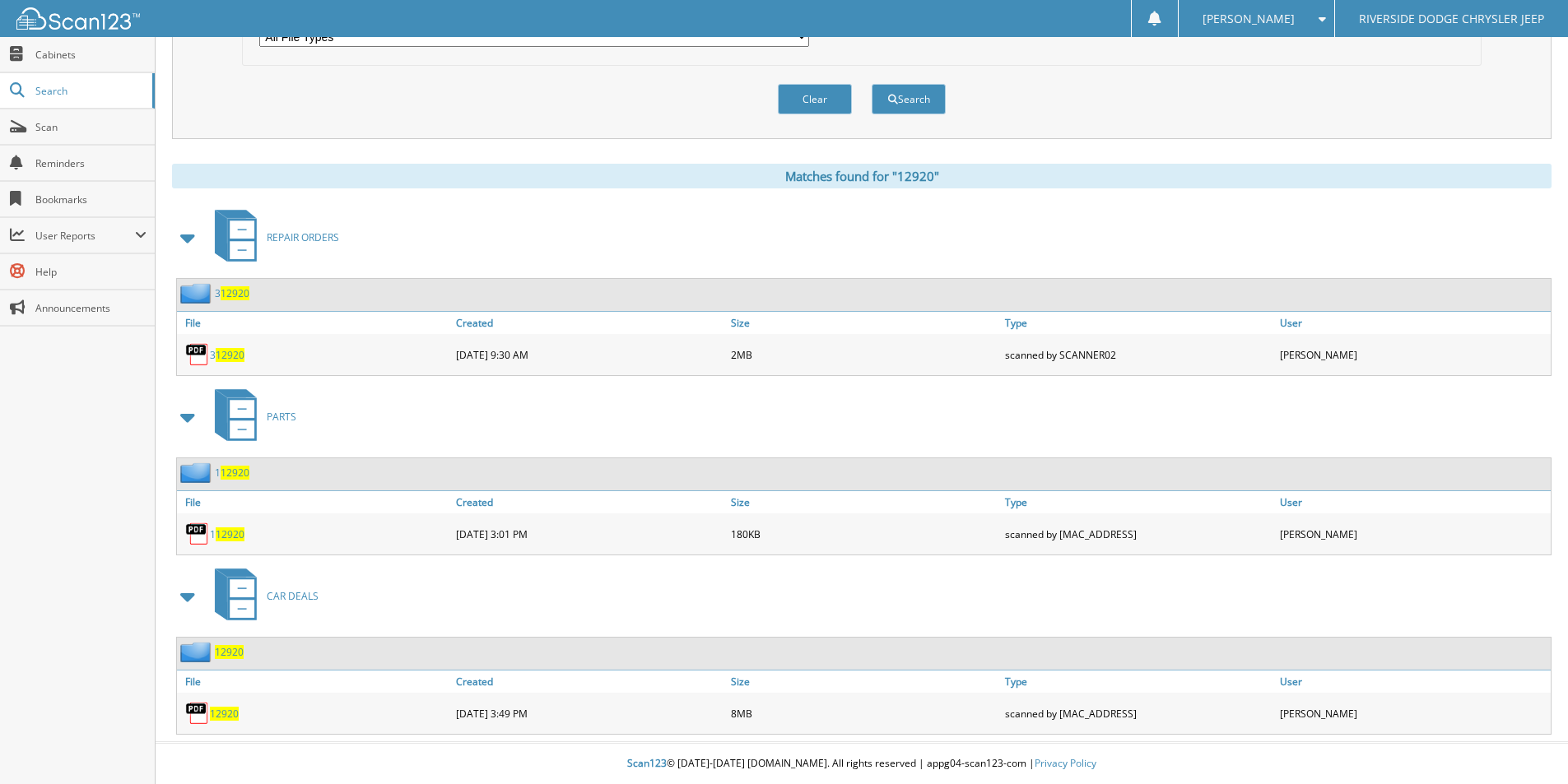
click at [230, 712] on span "12920" at bounding box center [223, 713] width 29 height 14
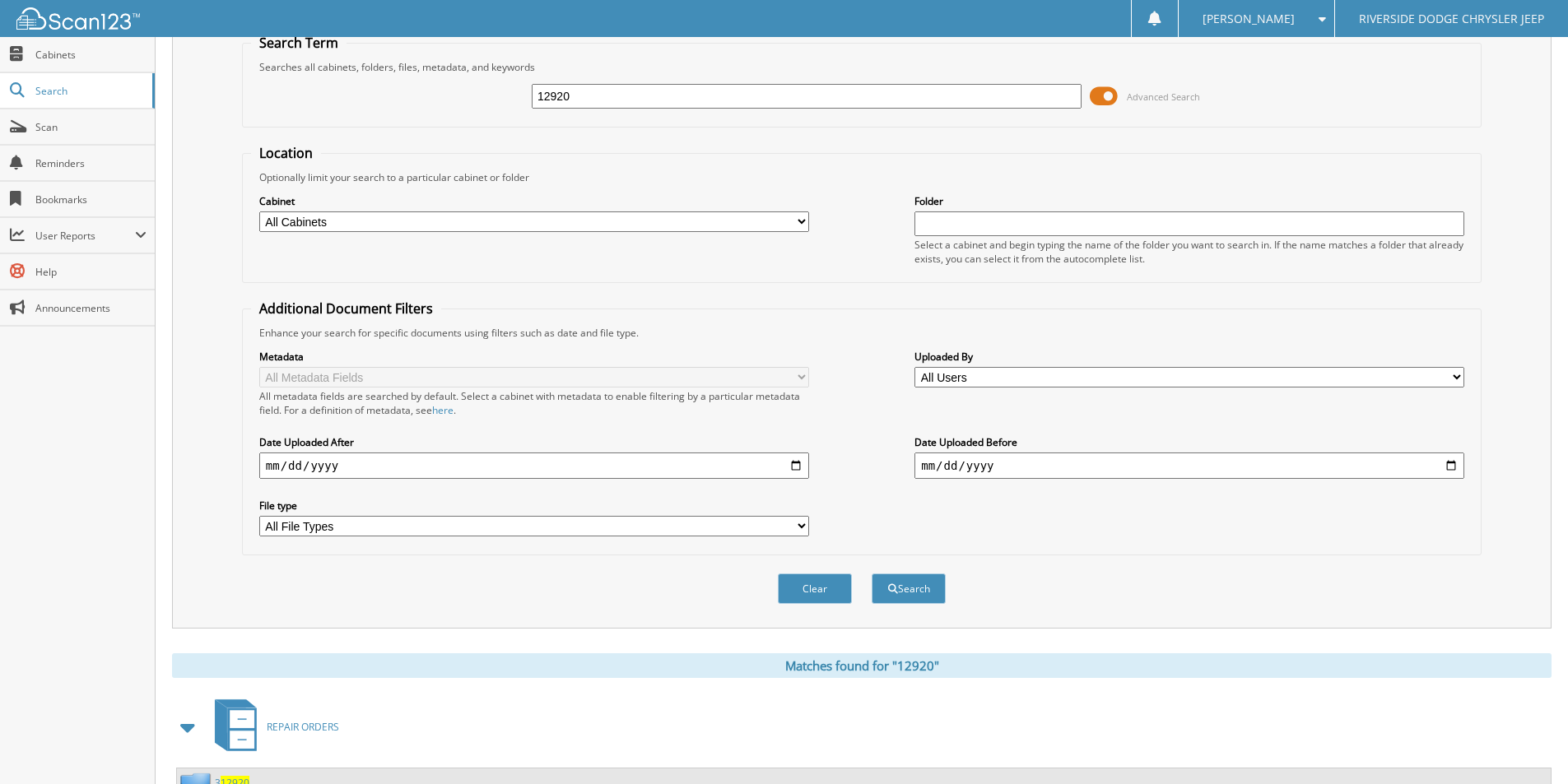
scroll to position [0, 0]
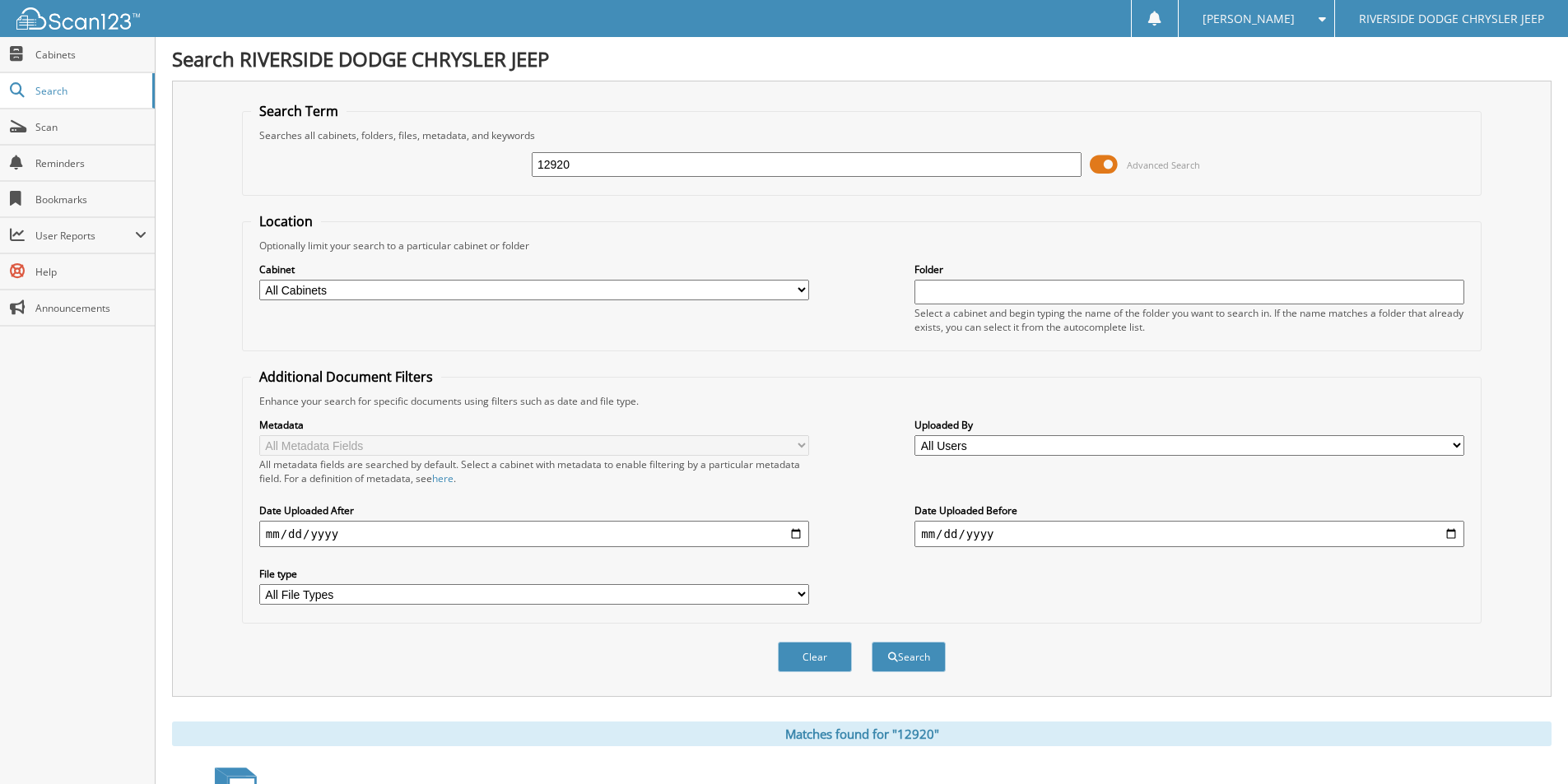
click at [688, 163] on input "12920" at bounding box center [806, 165] width 549 height 25
type input "12918"
click at [872, 642] on button "Search" at bounding box center [909, 656] width 74 height 31
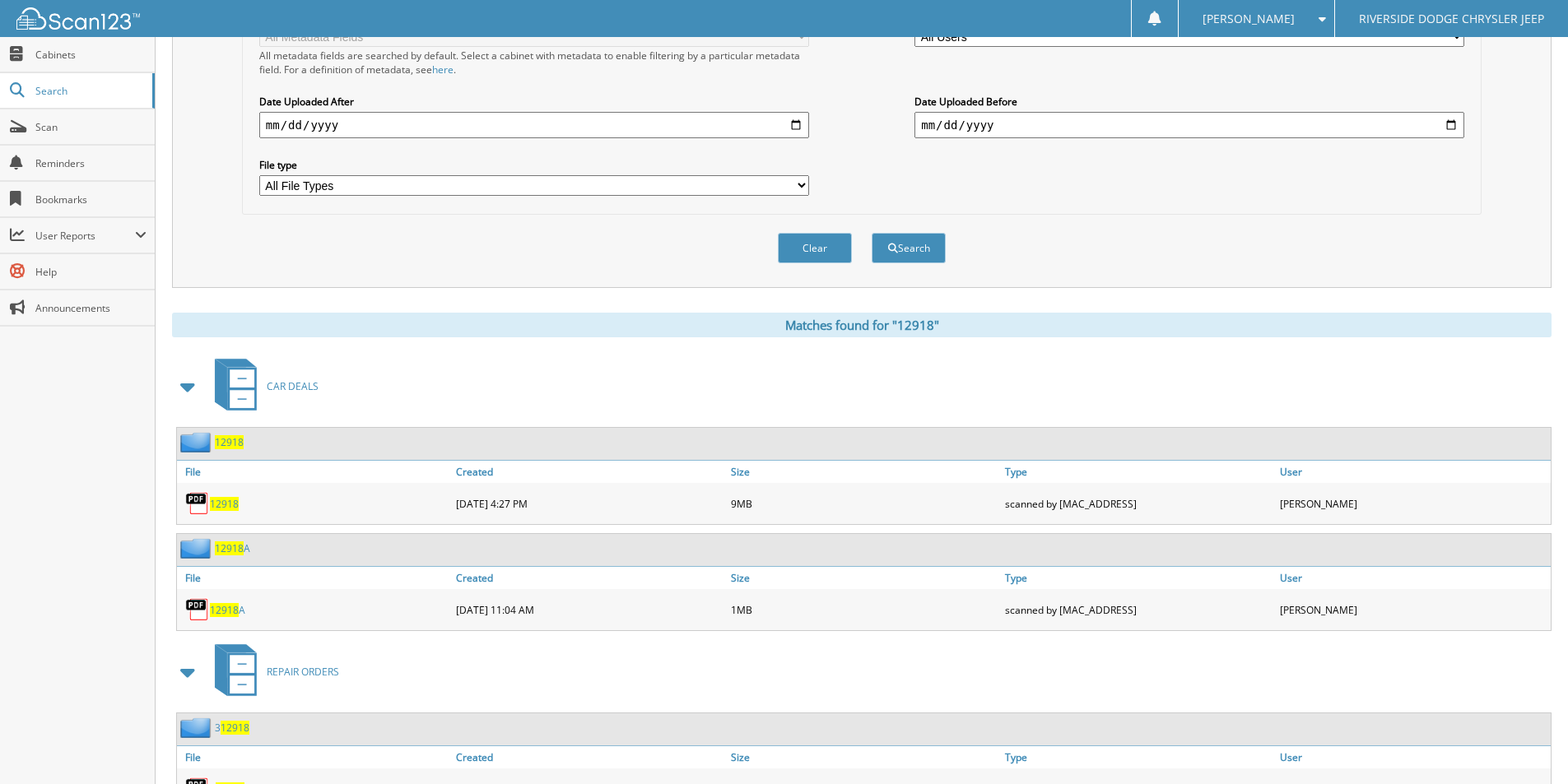
scroll to position [412, 0]
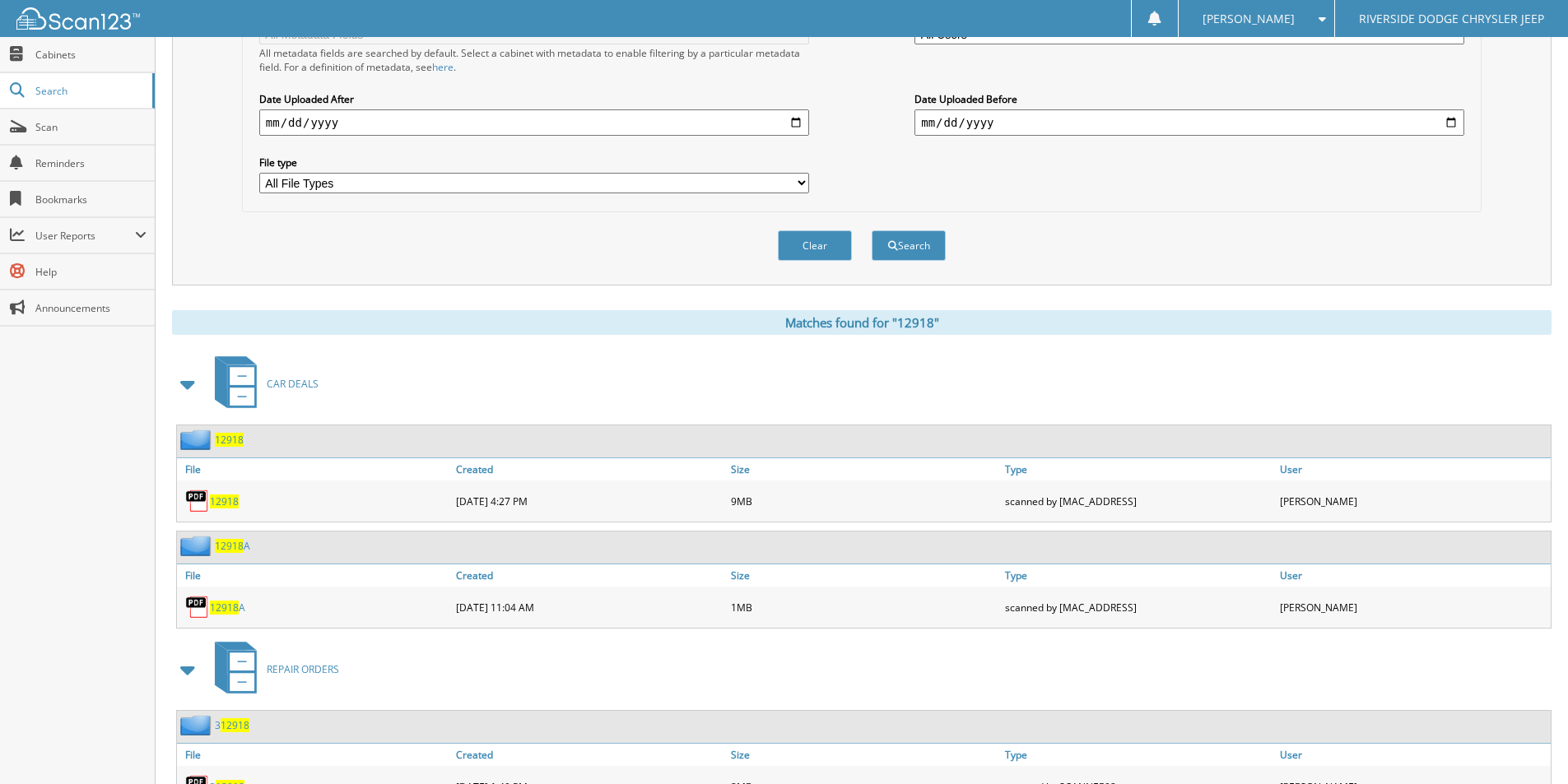
click at [223, 503] on span "12918" at bounding box center [223, 501] width 29 height 14
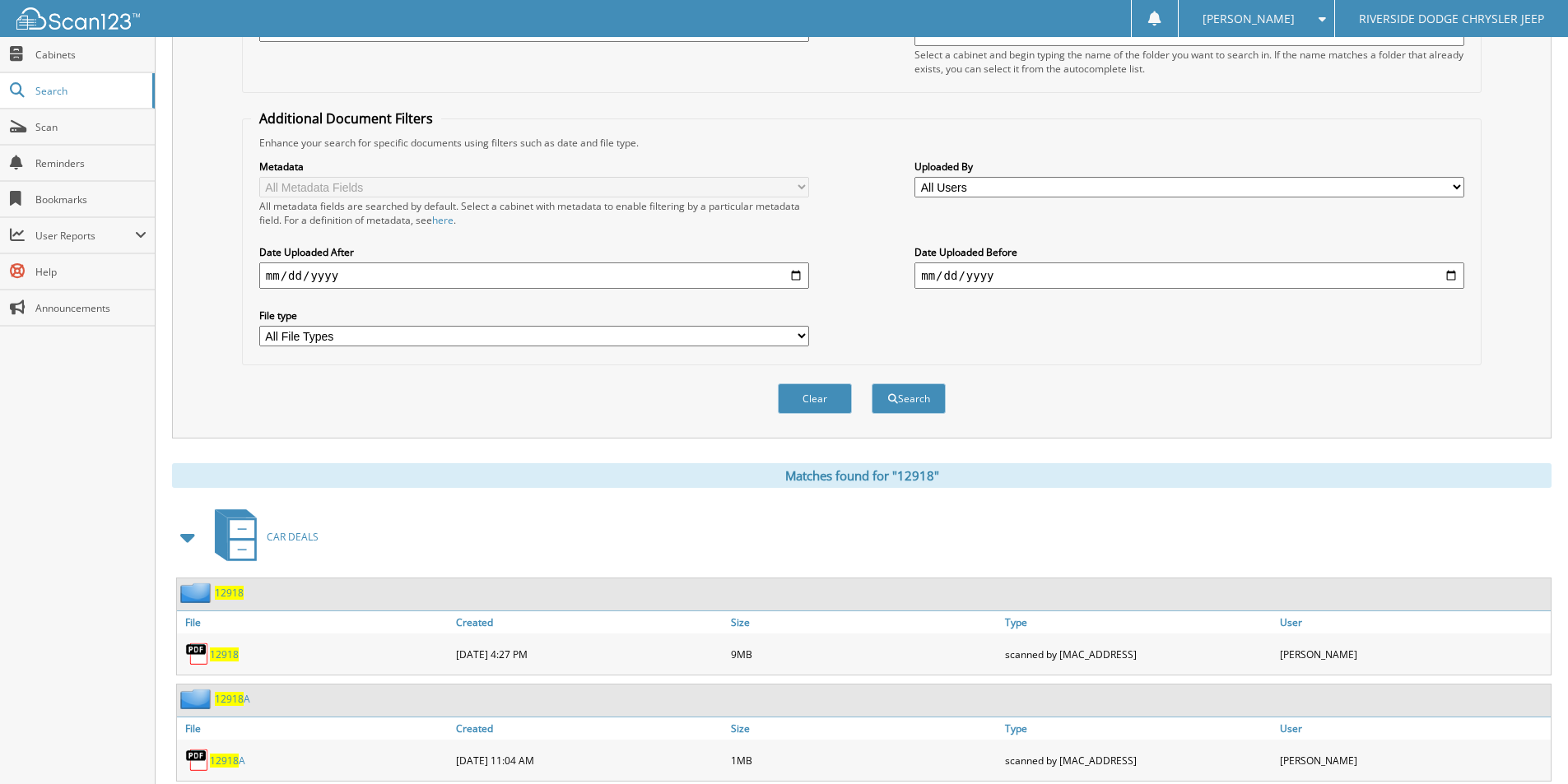
scroll to position [0, 0]
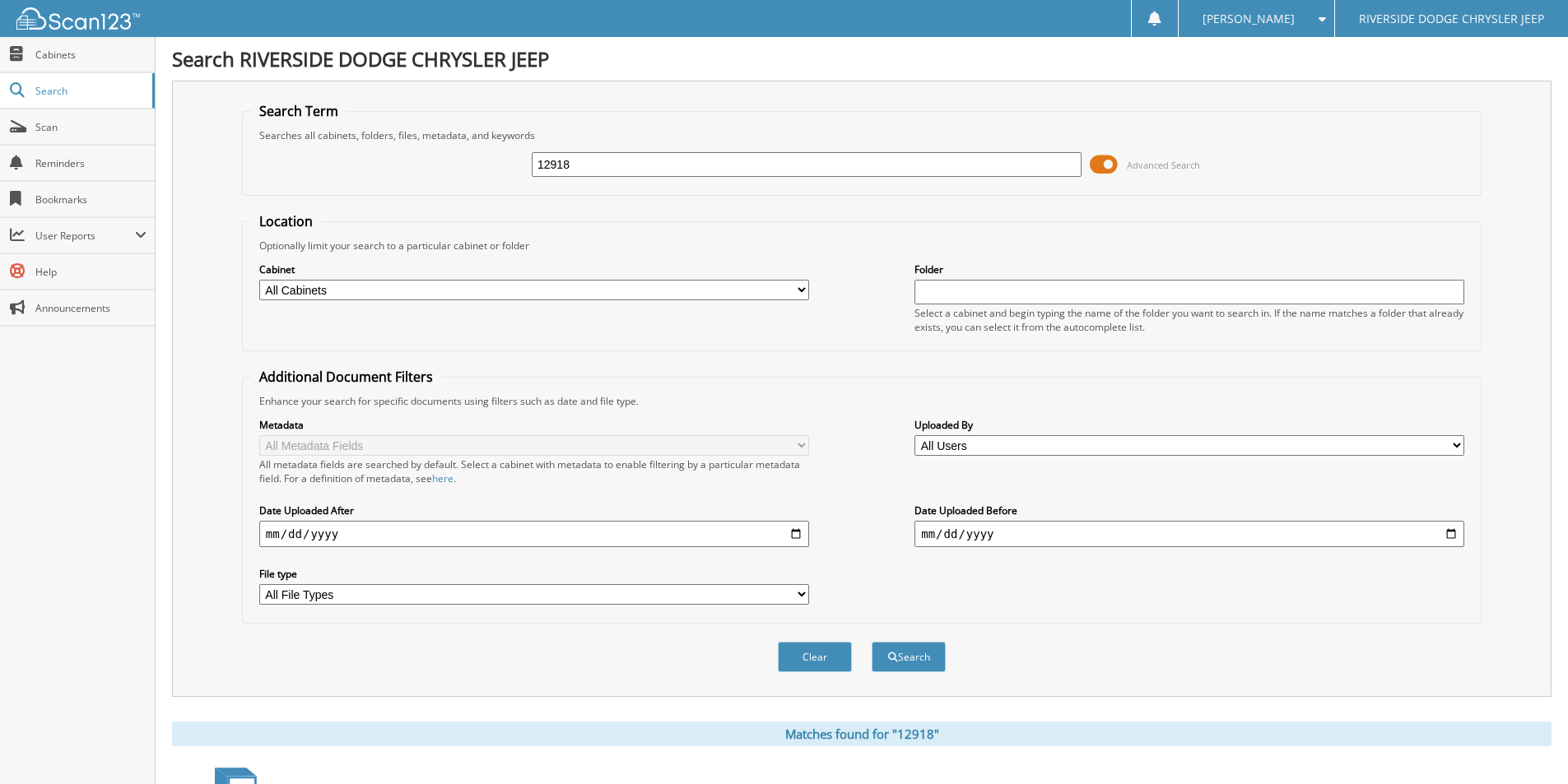
click at [573, 169] on input "12918" at bounding box center [806, 165] width 549 height 25
type input "12715"
click at [872, 642] on button "Search" at bounding box center [909, 656] width 74 height 31
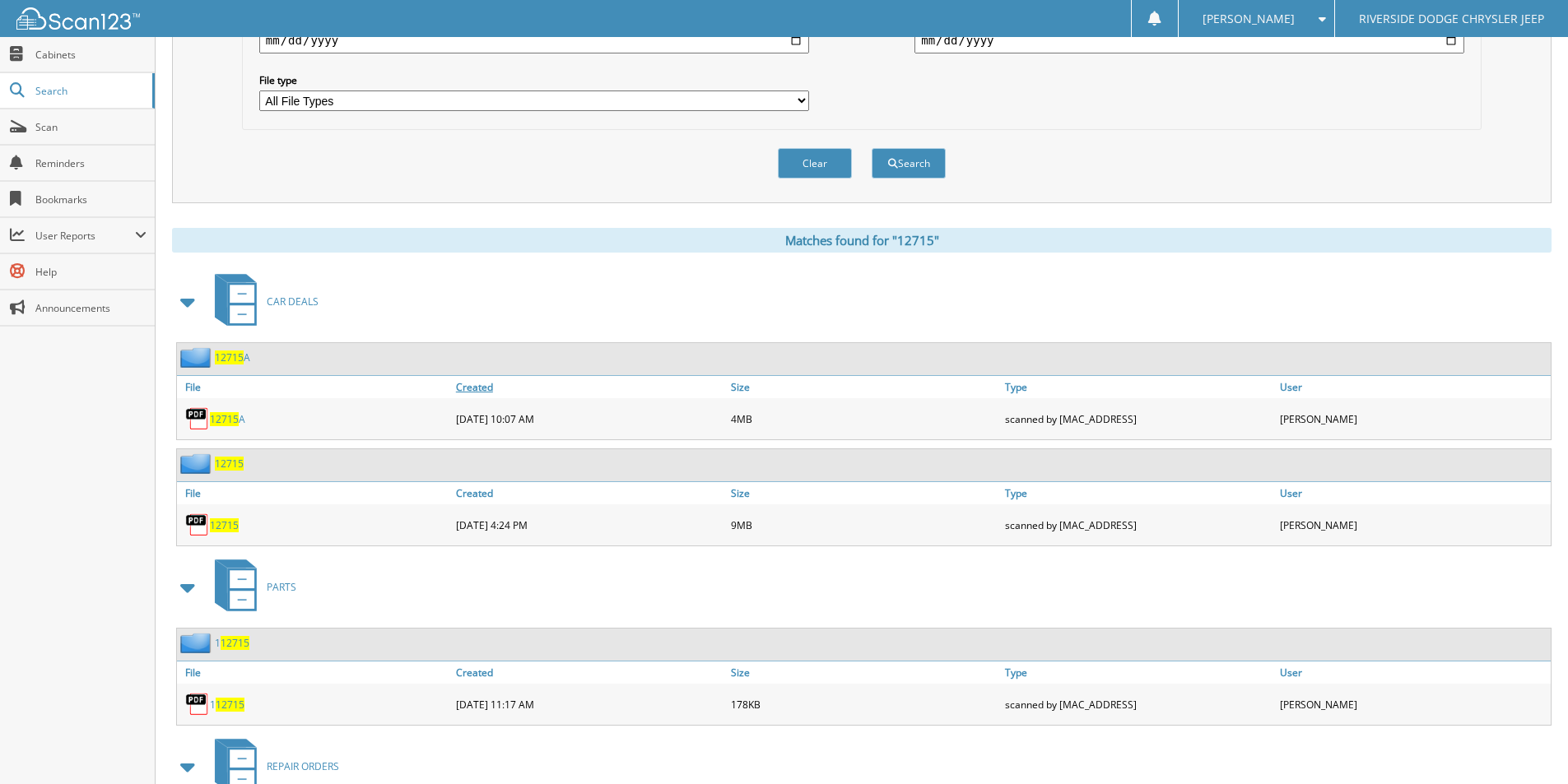
scroll to position [665, 0]
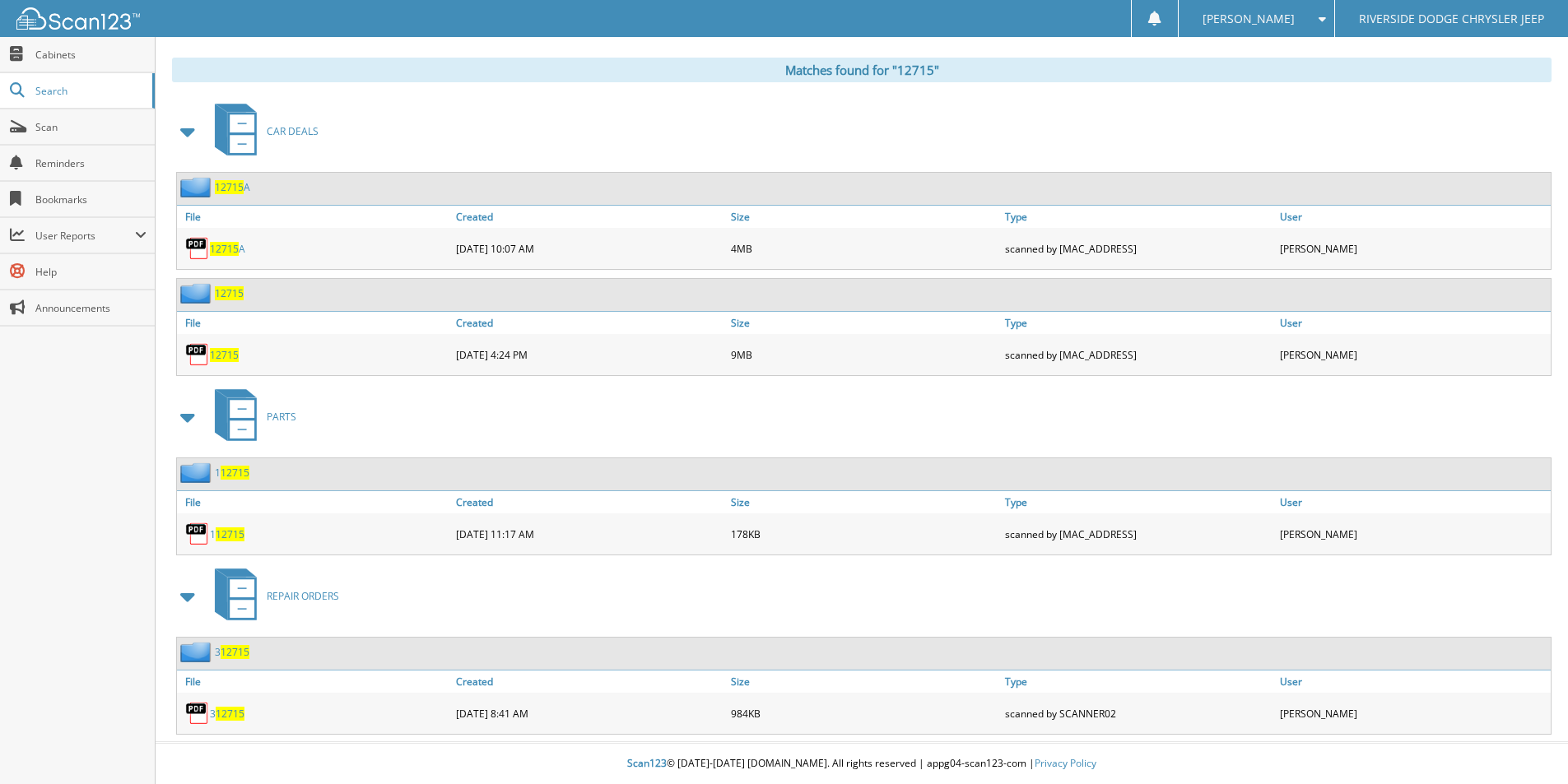
click at [217, 352] on span "12715" at bounding box center [223, 355] width 29 height 14
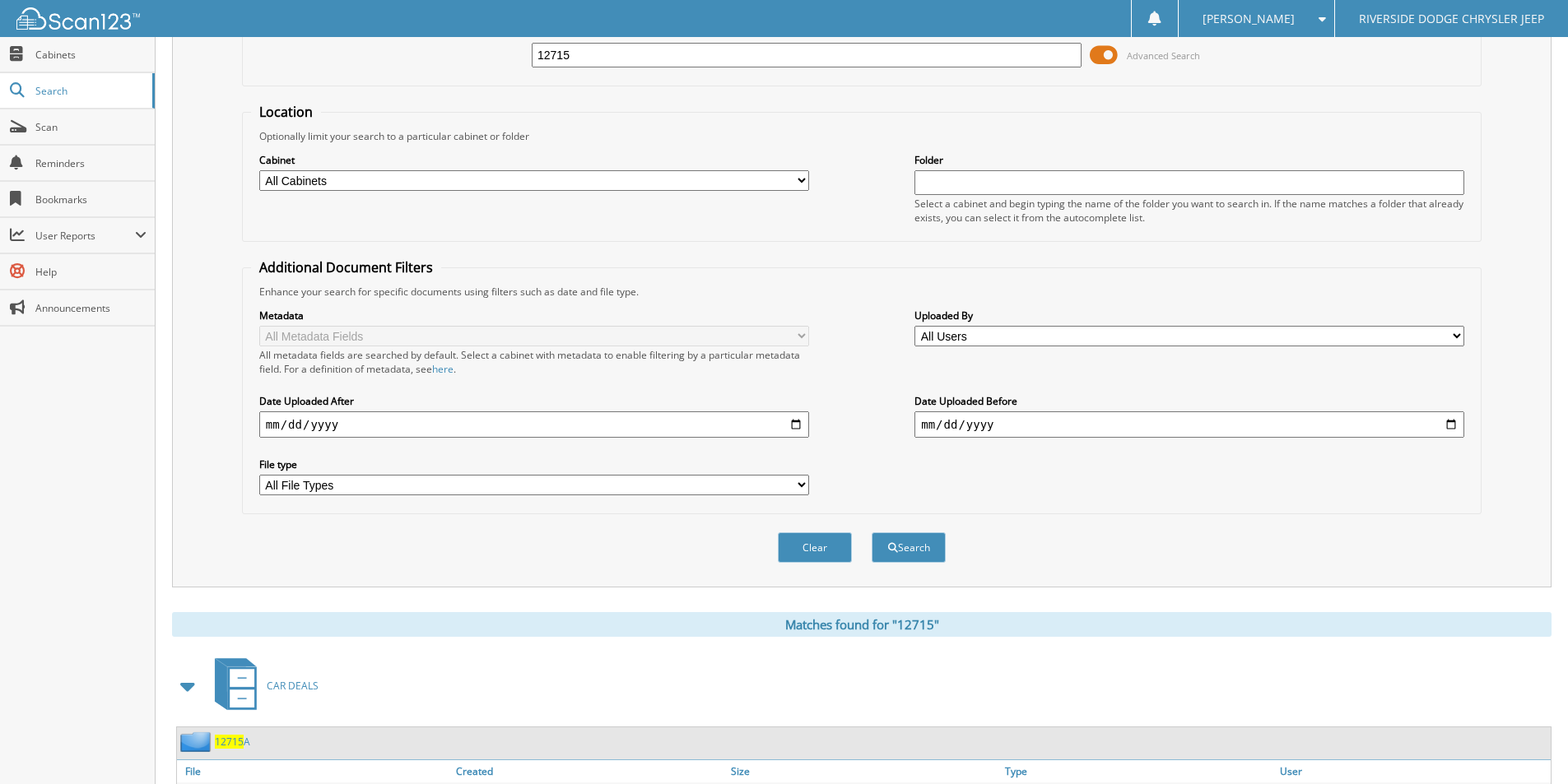
scroll to position [0, 0]
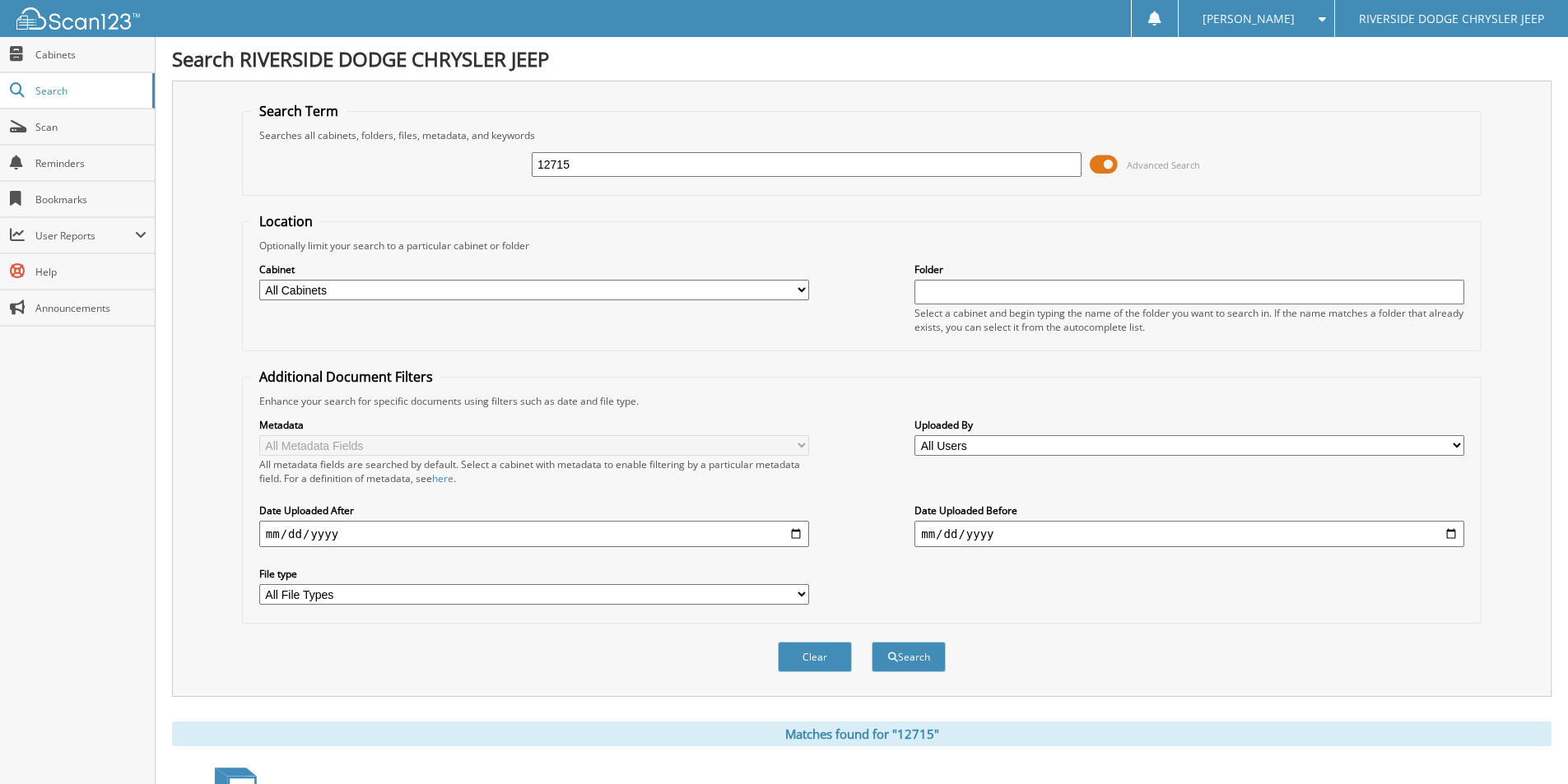
click at [702, 162] on input "12715" at bounding box center [806, 165] width 549 height 25
type input "12840"
click at [872, 642] on button "Search" at bounding box center [909, 656] width 74 height 31
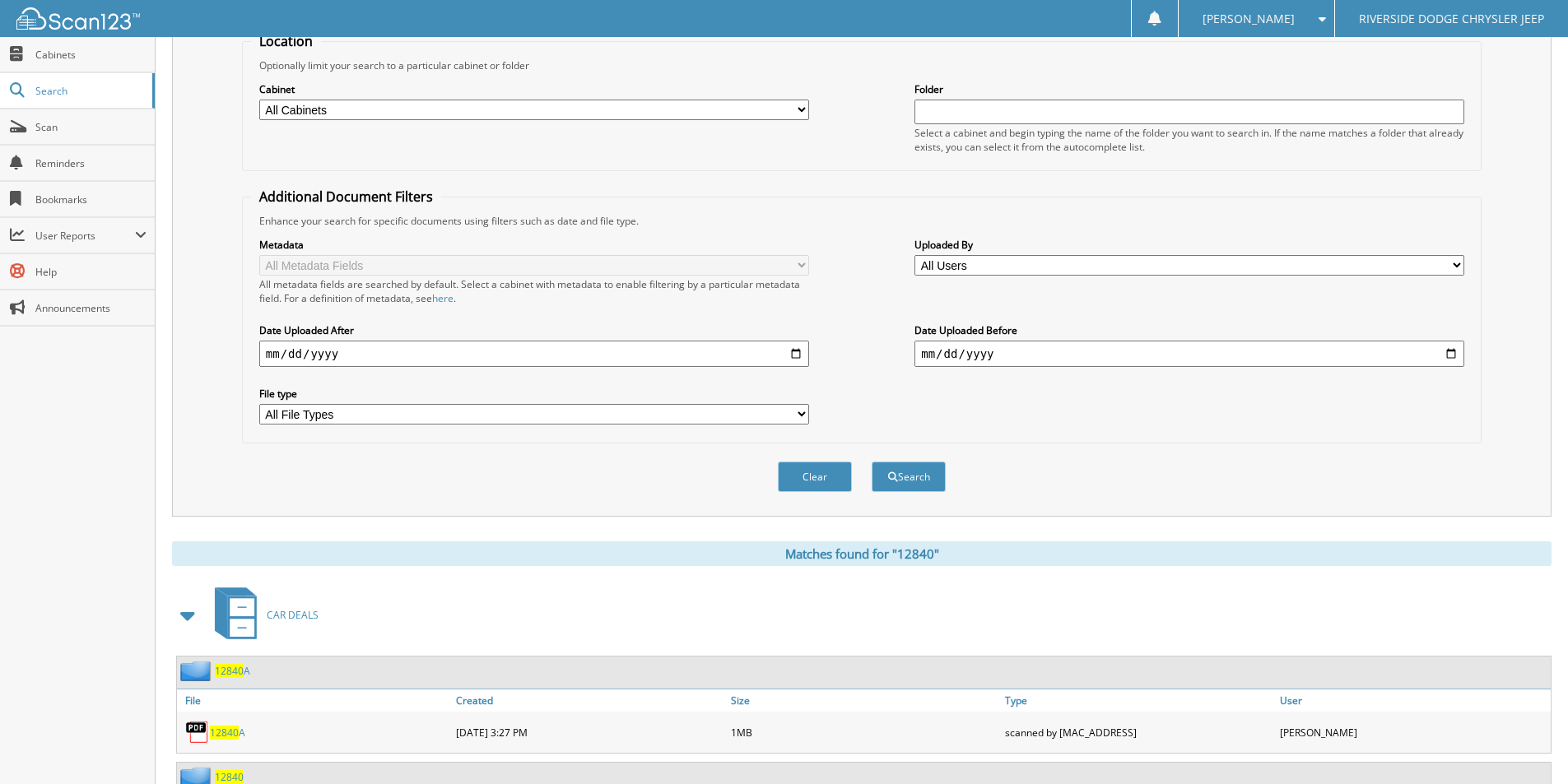
scroll to position [412, 0]
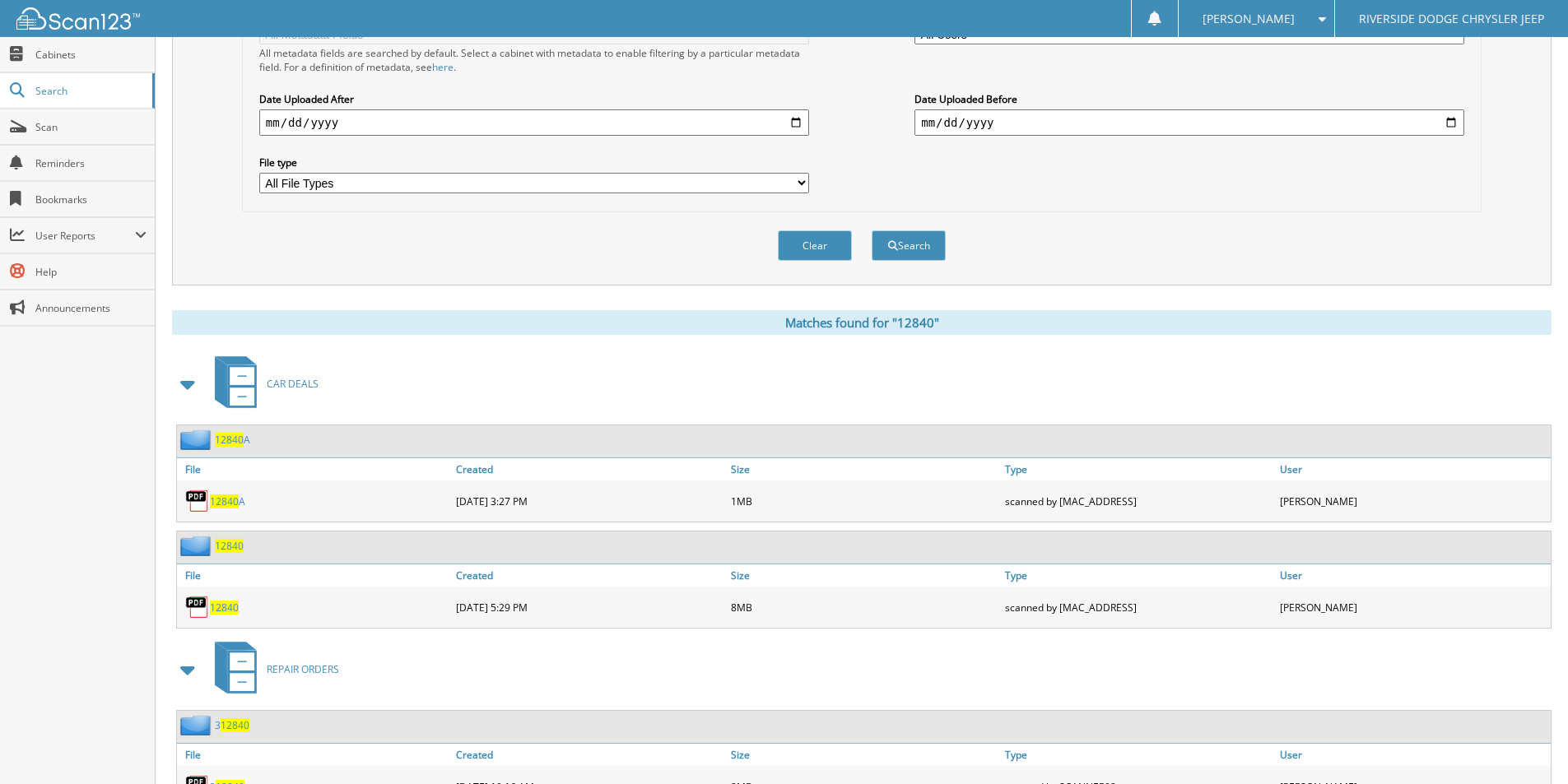
click at [226, 602] on span "12840" at bounding box center [223, 607] width 29 height 14
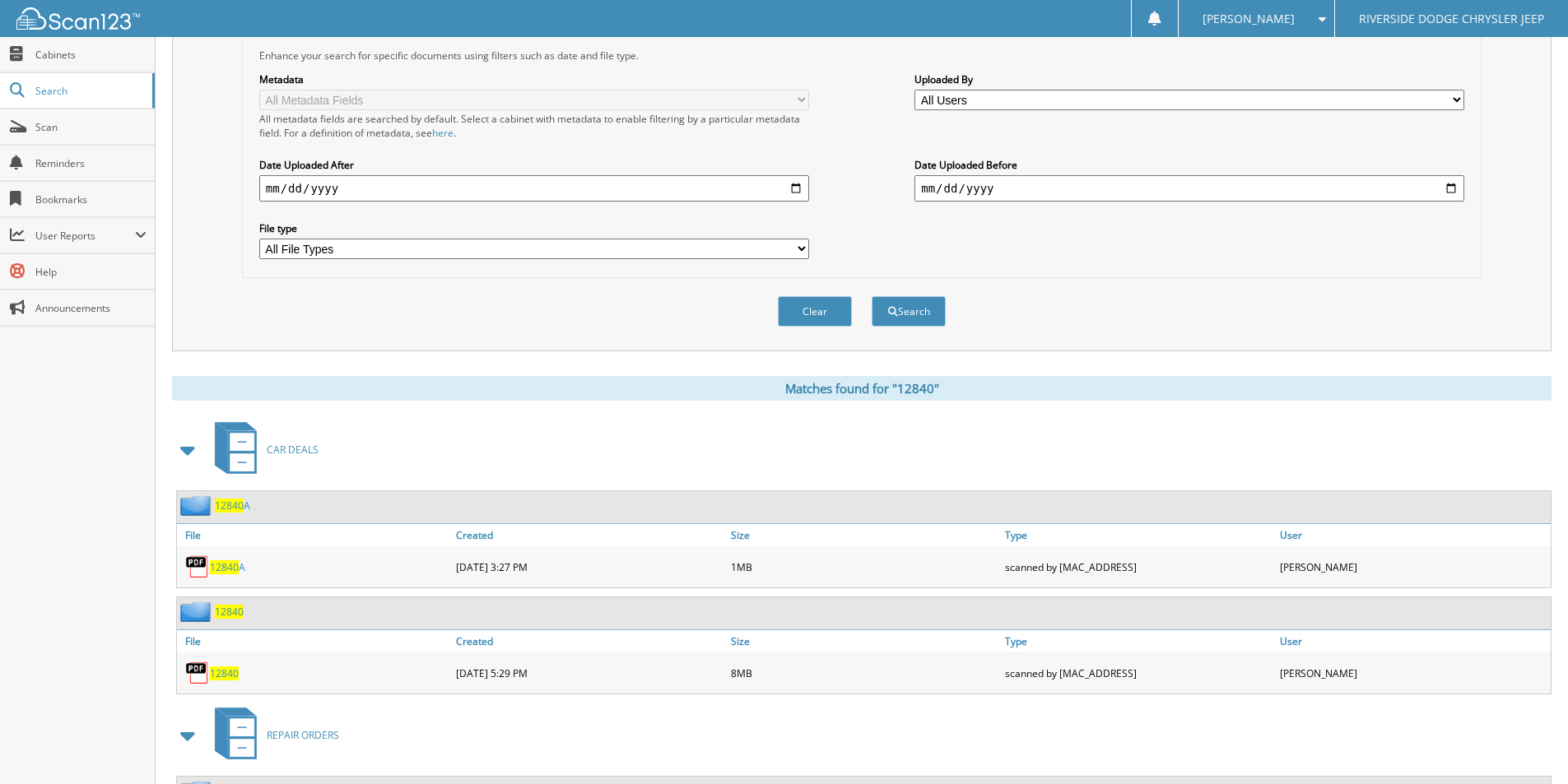
scroll to position [0, 0]
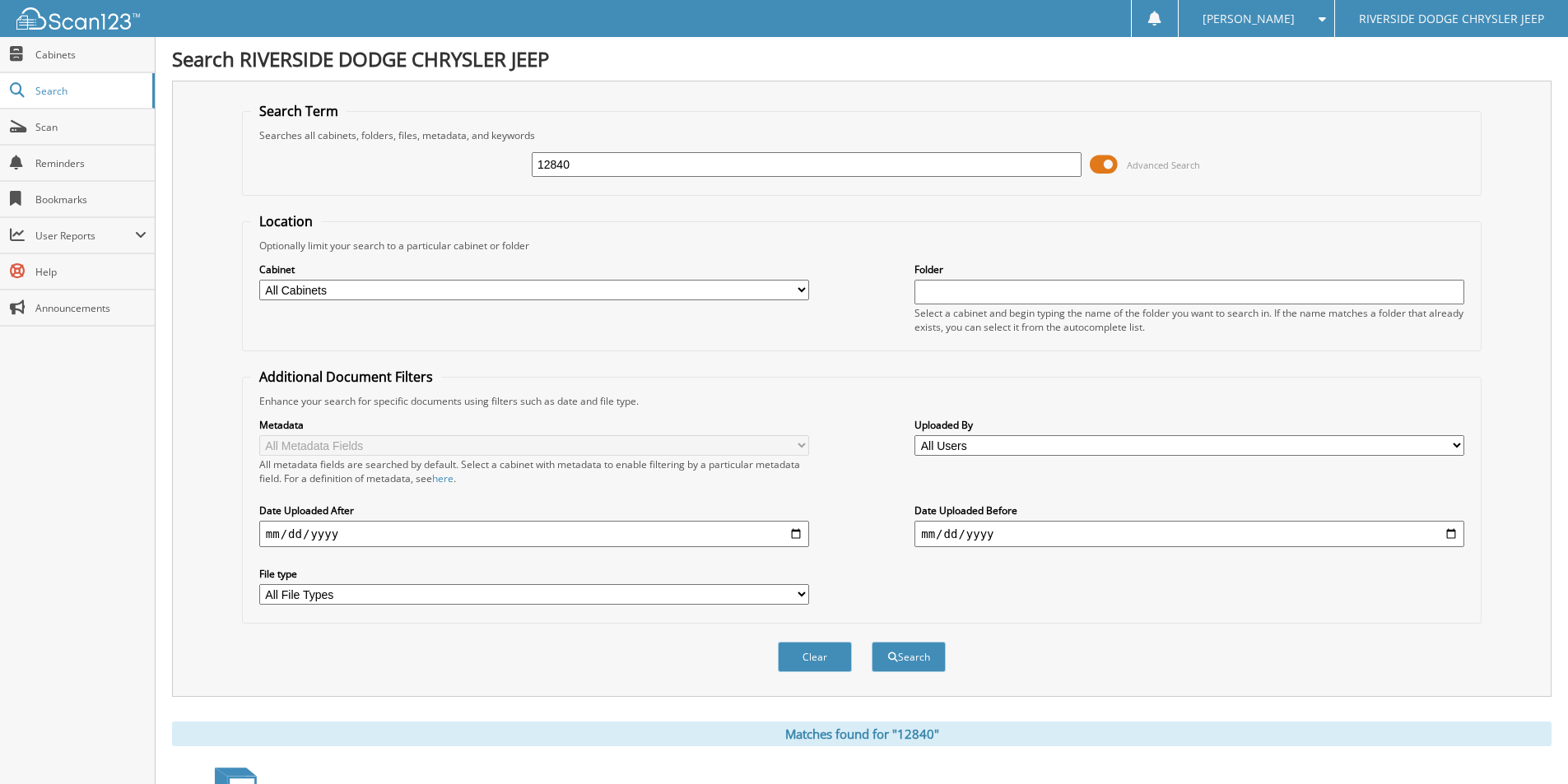
click at [599, 159] on input "12840" at bounding box center [806, 165] width 549 height 25
type input "12965"
